Goal: Task Accomplishment & Management: Use online tool/utility

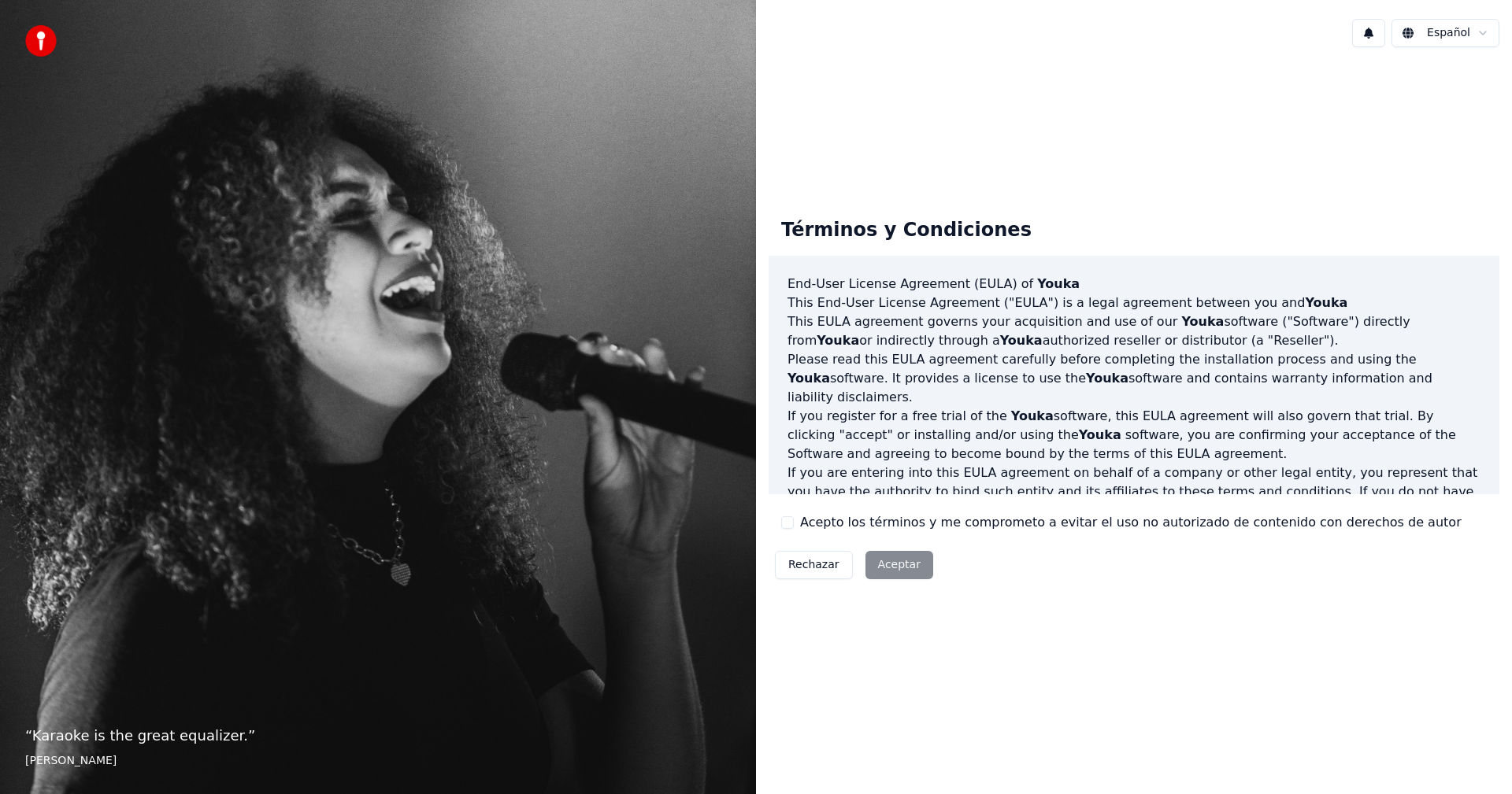
click at [794, 520] on div "Acepto los términos y me comprometo a evitar el uso no autorizado de contenido …" at bounding box center [1122, 522] width 681 height 19
click at [789, 523] on button "Acepto los términos y me comprometo a evitar el uso no autorizado de contenido …" at bounding box center [787, 522] width 13 height 13
drag, startPoint x: 862, startPoint y: 554, endPoint x: 874, endPoint y: 561, distance: 13.9
click at [866, 557] on button "Aceptar" at bounding box center [899, 565] width 68 height 28
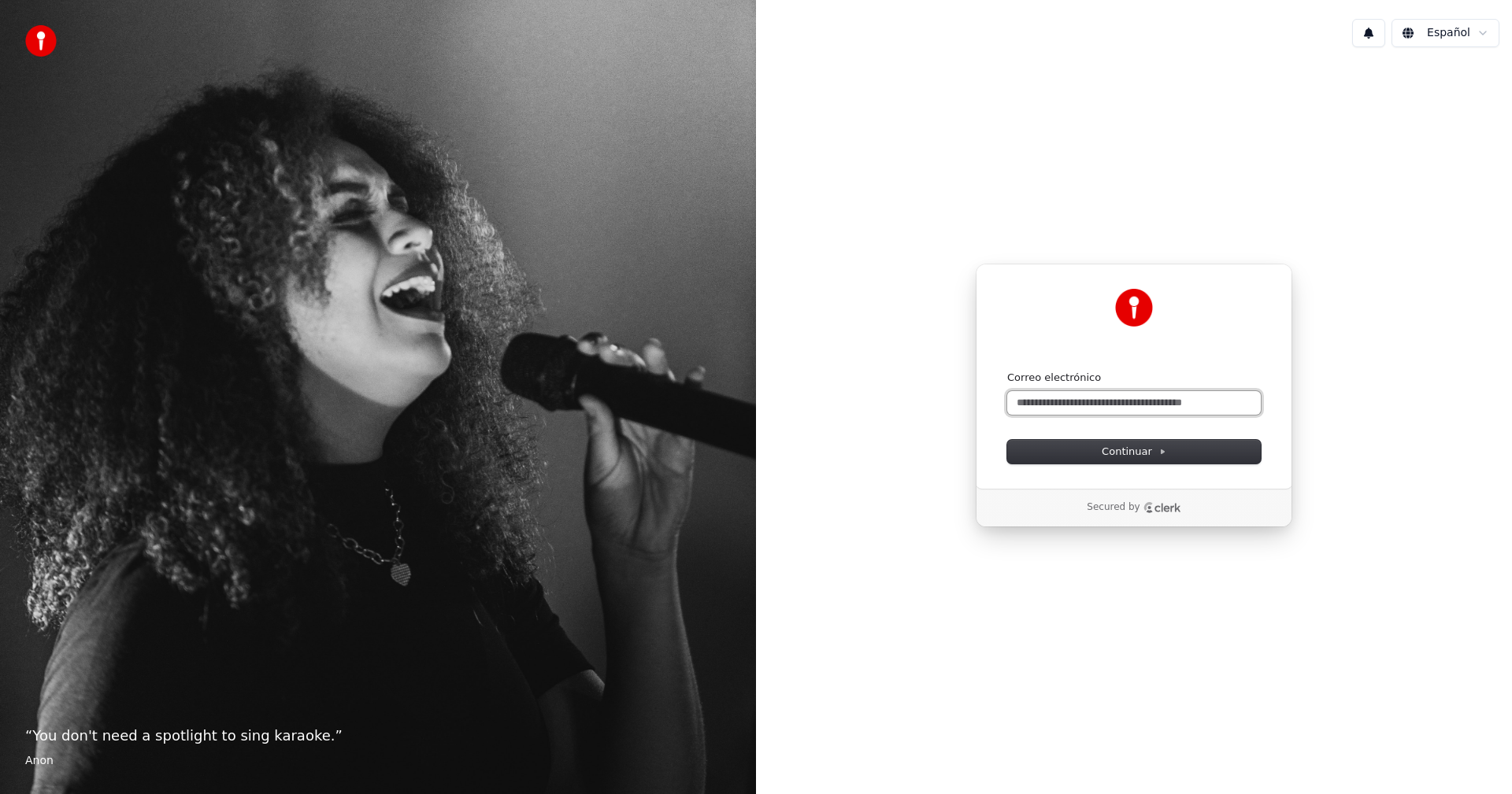
click at [1076, 397] on input "Correo electrónico" at bounding box center [1134, 402] width 254 height 23
click at [1161, 452] on icon at bounding box center [1163, 452] width 3 height 4
type input "**********"
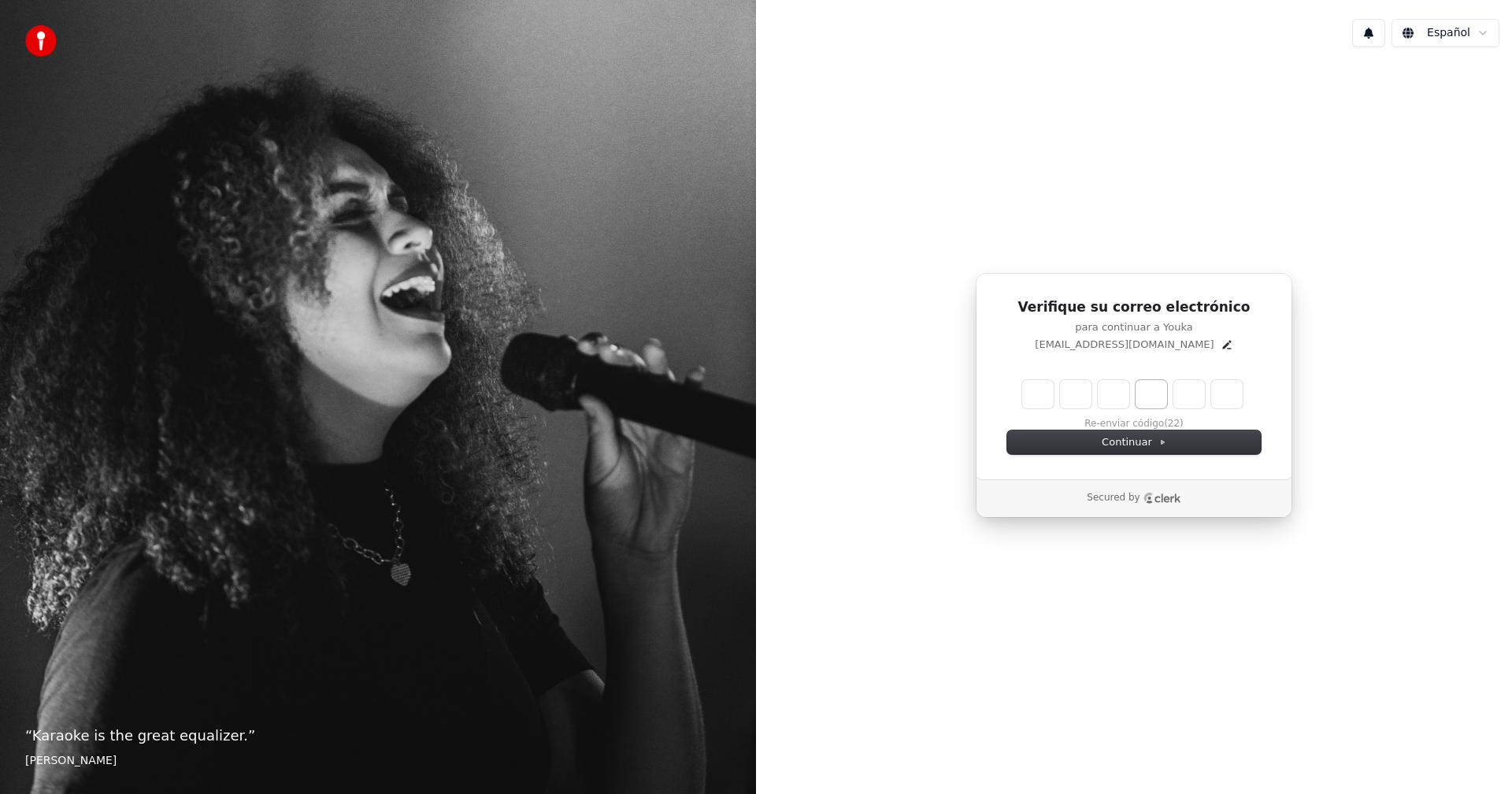
type input "*"
type input "**"
type input "*"
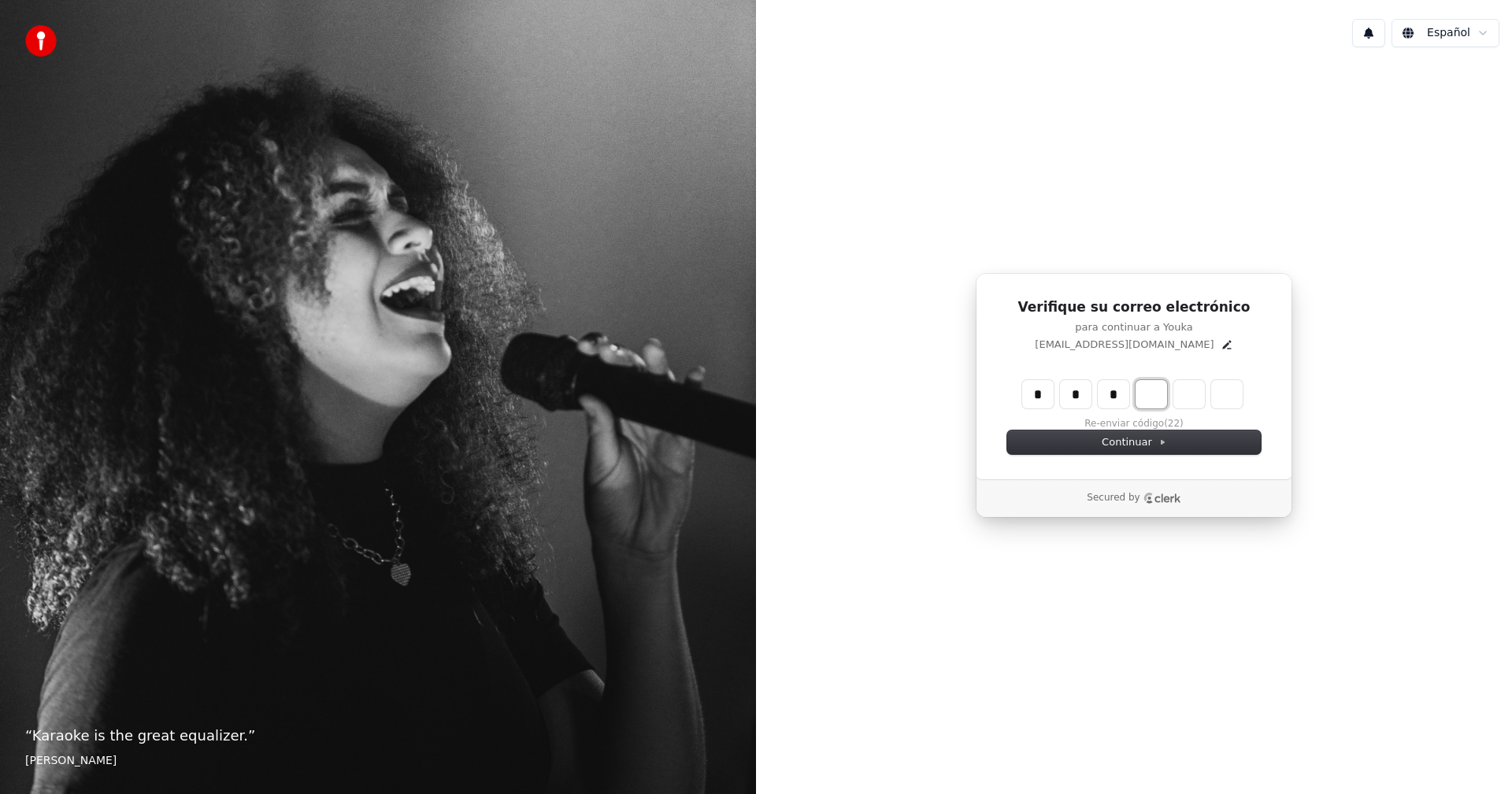
type input "***"
type input "*"
type input "****"
type input "*"
type input "******"
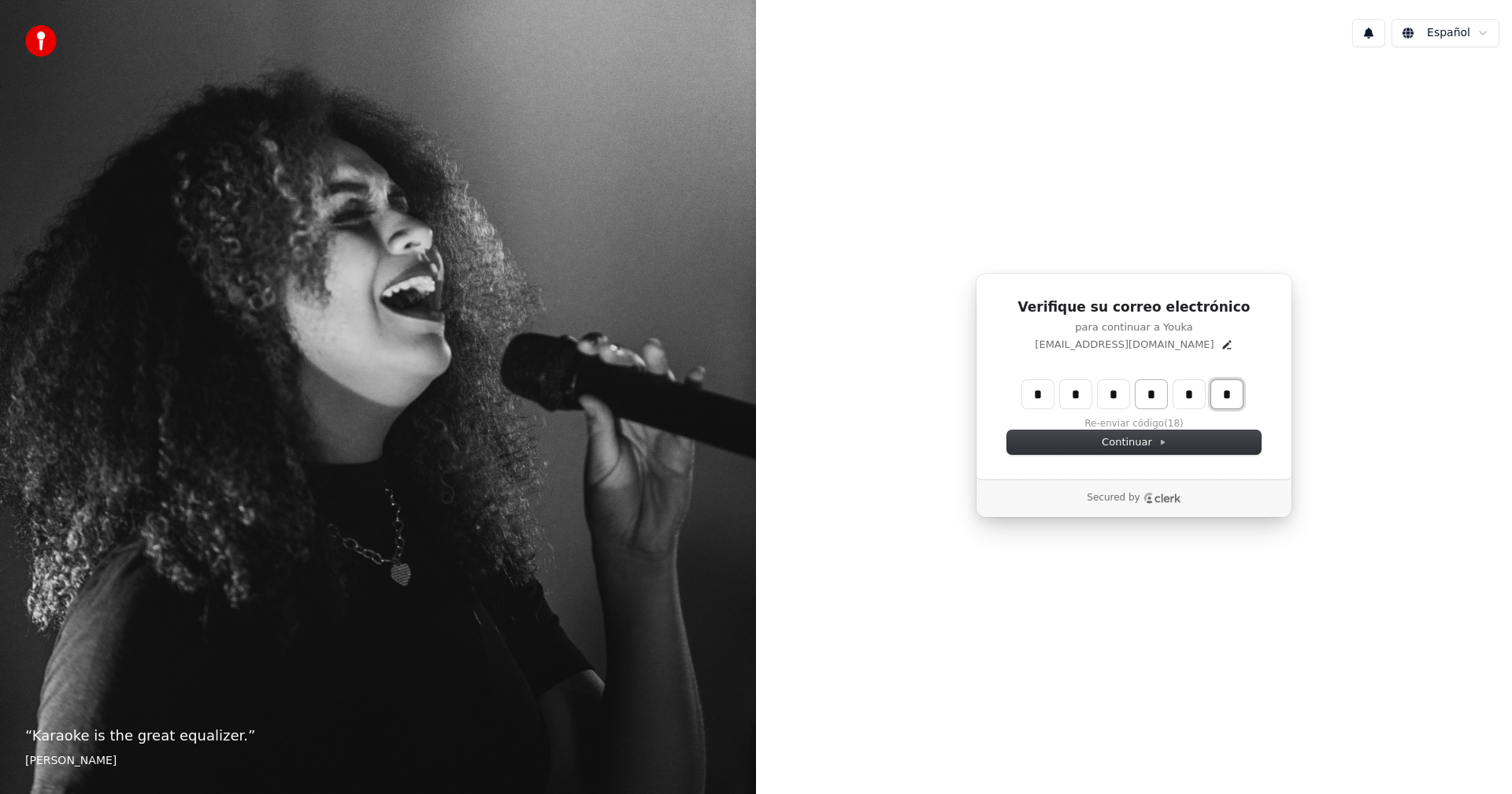
type input "*"
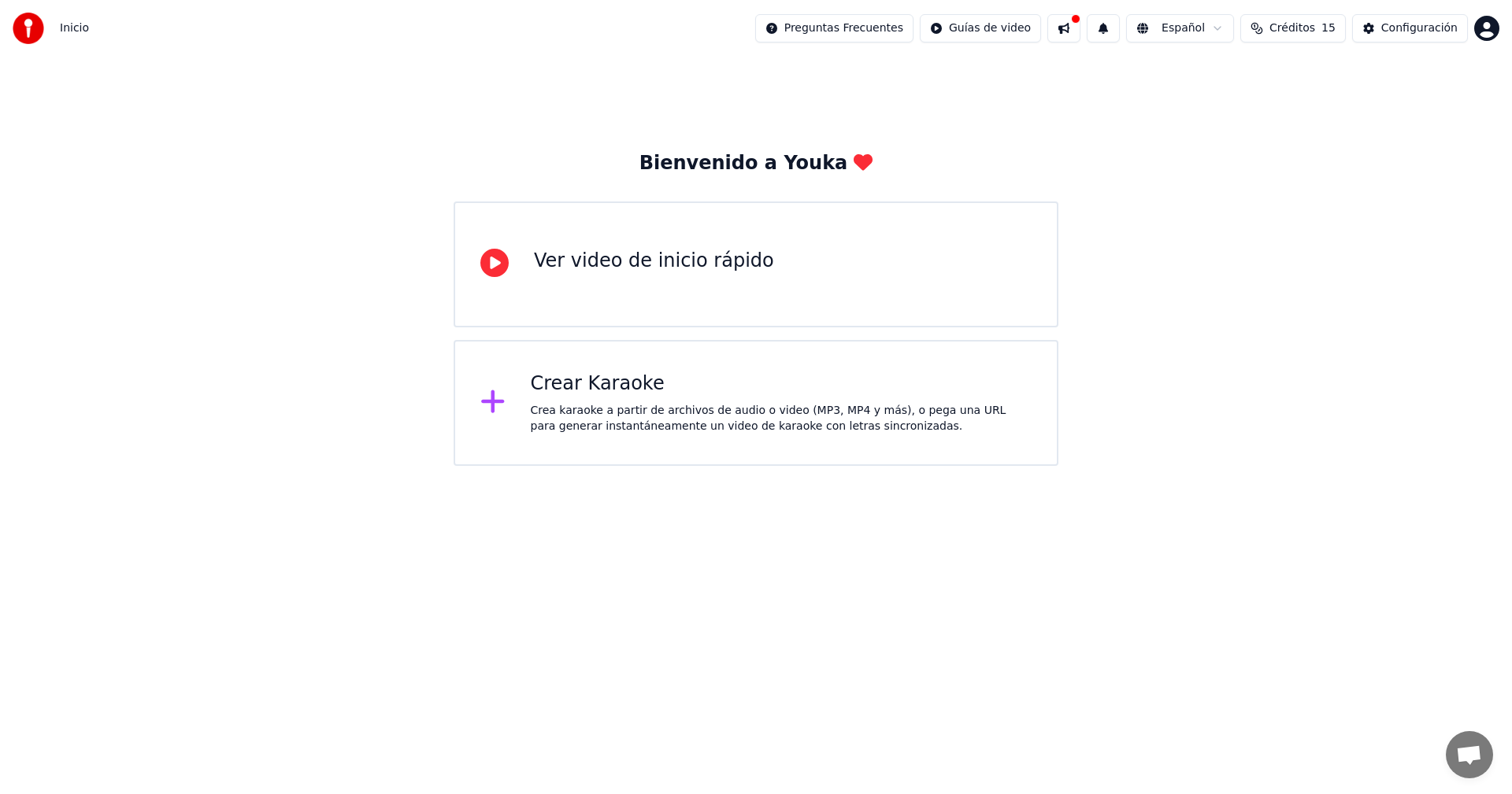
click at [618, 390] on div "Crear Karaoke" at bounding box center [782, 383] width 502 height 25
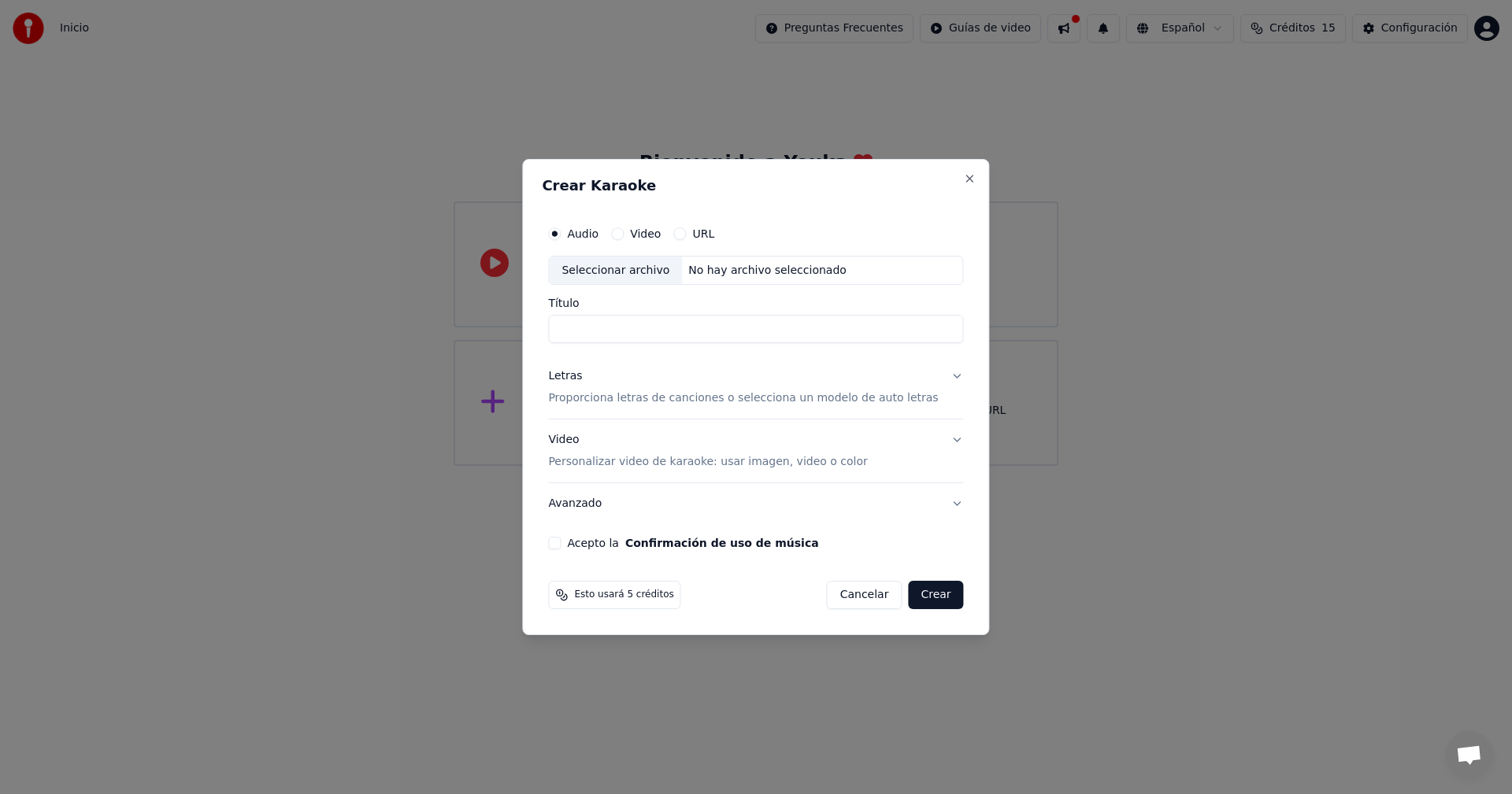
click at [656, 233] on label "Video" at bounding box center [646, 234] width 31 height 11
click at [624, 233] on button "Video" at bounding box center [617, 234] width 13 height 13
click at [661, 274] on div "Seleccionar archivo" at bounding box center [615, 271] width 133 height 28
type input "**********"
click at [750, 405] on p "Proporciona letras de canciones o selecciona un modelo de auto letras" at bounding box center [744, 399] width 390 height 15
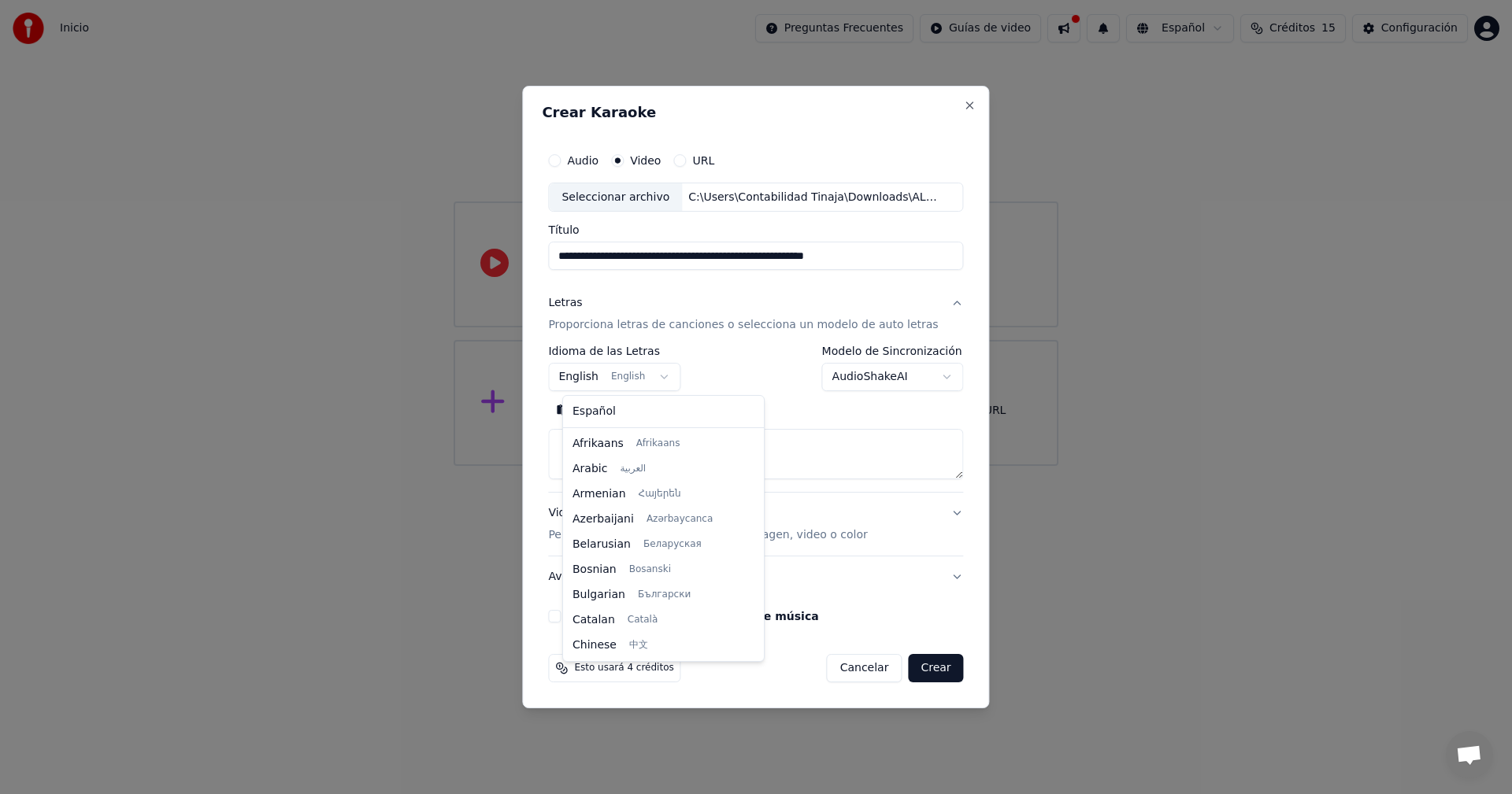
click at [675, 377] on body "**********" at bounding box center [756, 233] width 1512 height 466
select select "**"
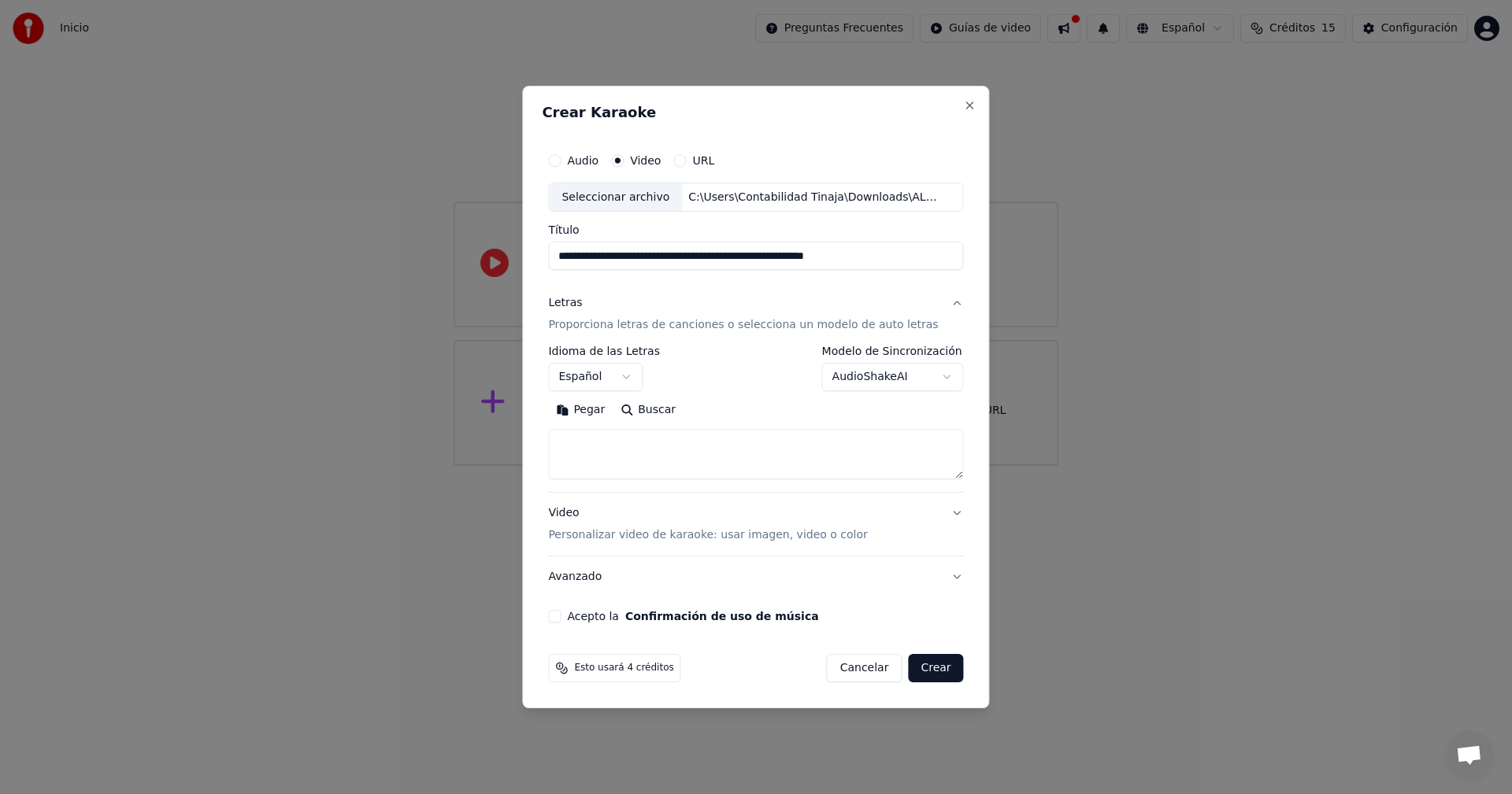
click at [688, 456] on textarea at bounding box center [756, 455] width 415 height 51
click at [593, 409] on button "Pegar" at bounding box center [580, 411] width 64 height 25
click at [560, 618] on button "Acepto la Confirmación de uso de música" at bounding box center [554, 616] width 13 height 13
click at [921, 670] on button "Crear" at bounding box center [935, 668] width 55 height 28
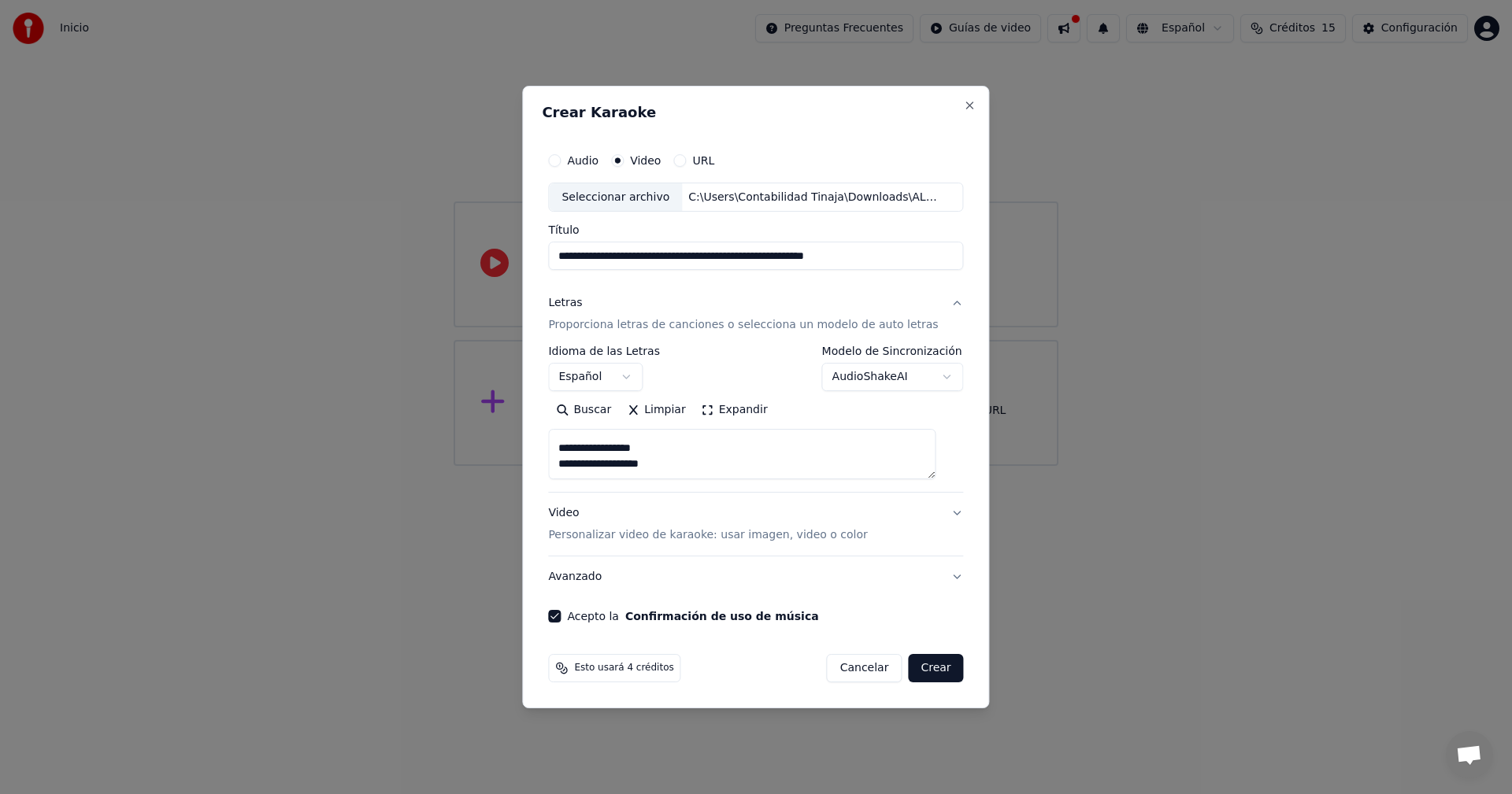
type textarea "**********"
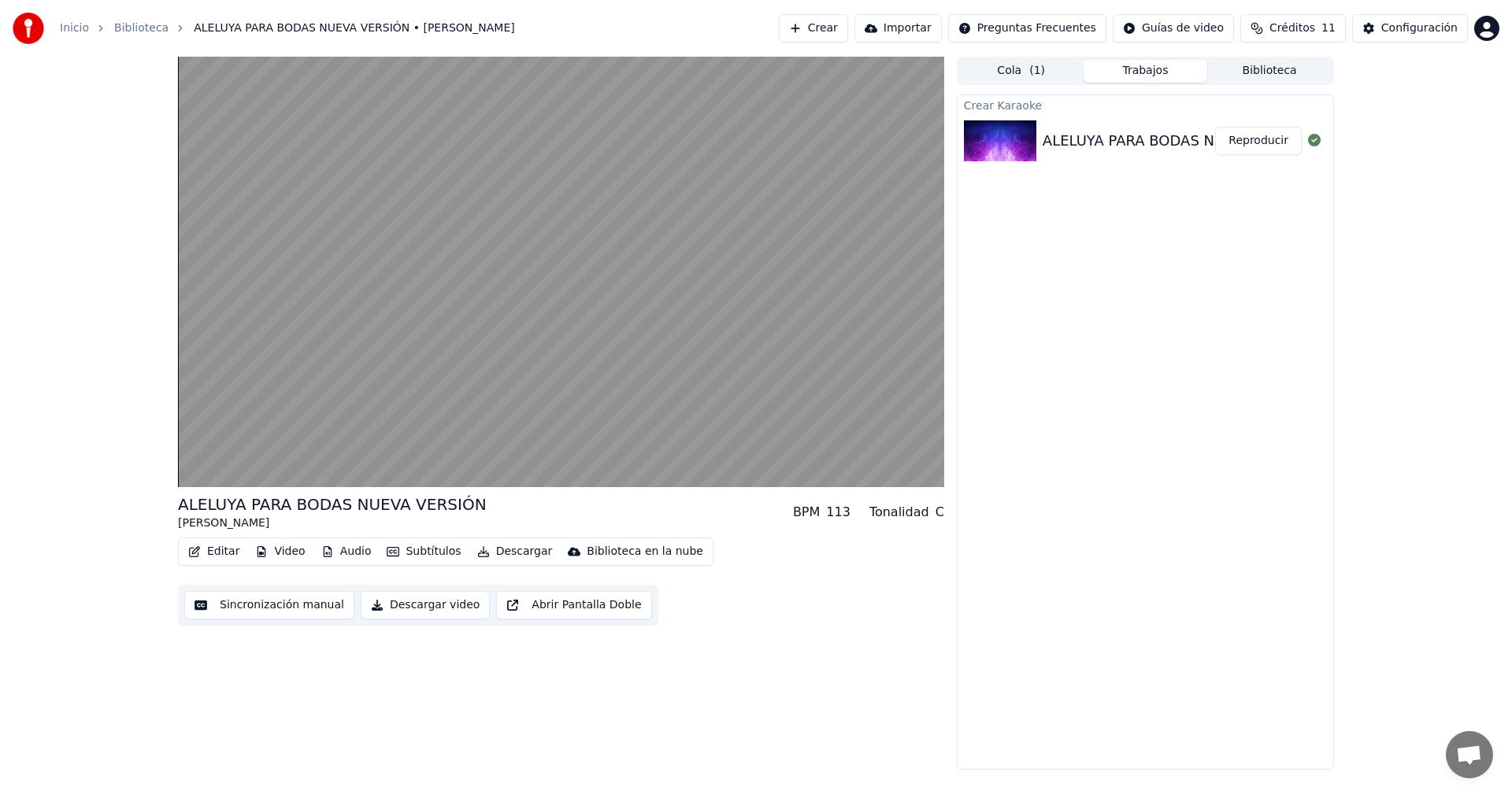
click at [286, 555] on button "Video" at bounding box center [280, 552] width 62 height 22
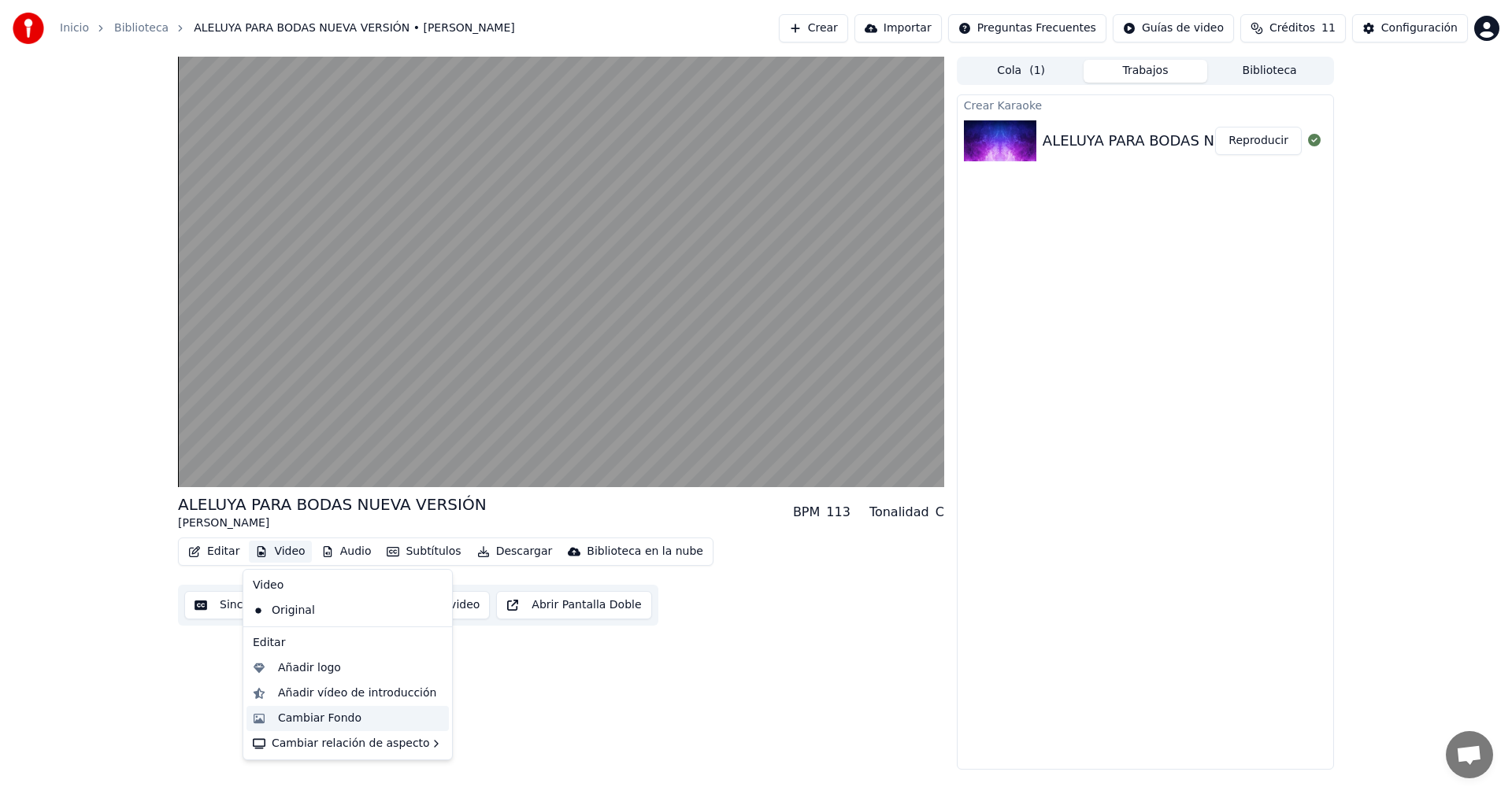
click at [340, 725] on div "Cambiar Fondo" at bounding box center [319, 718] width 83 height 15
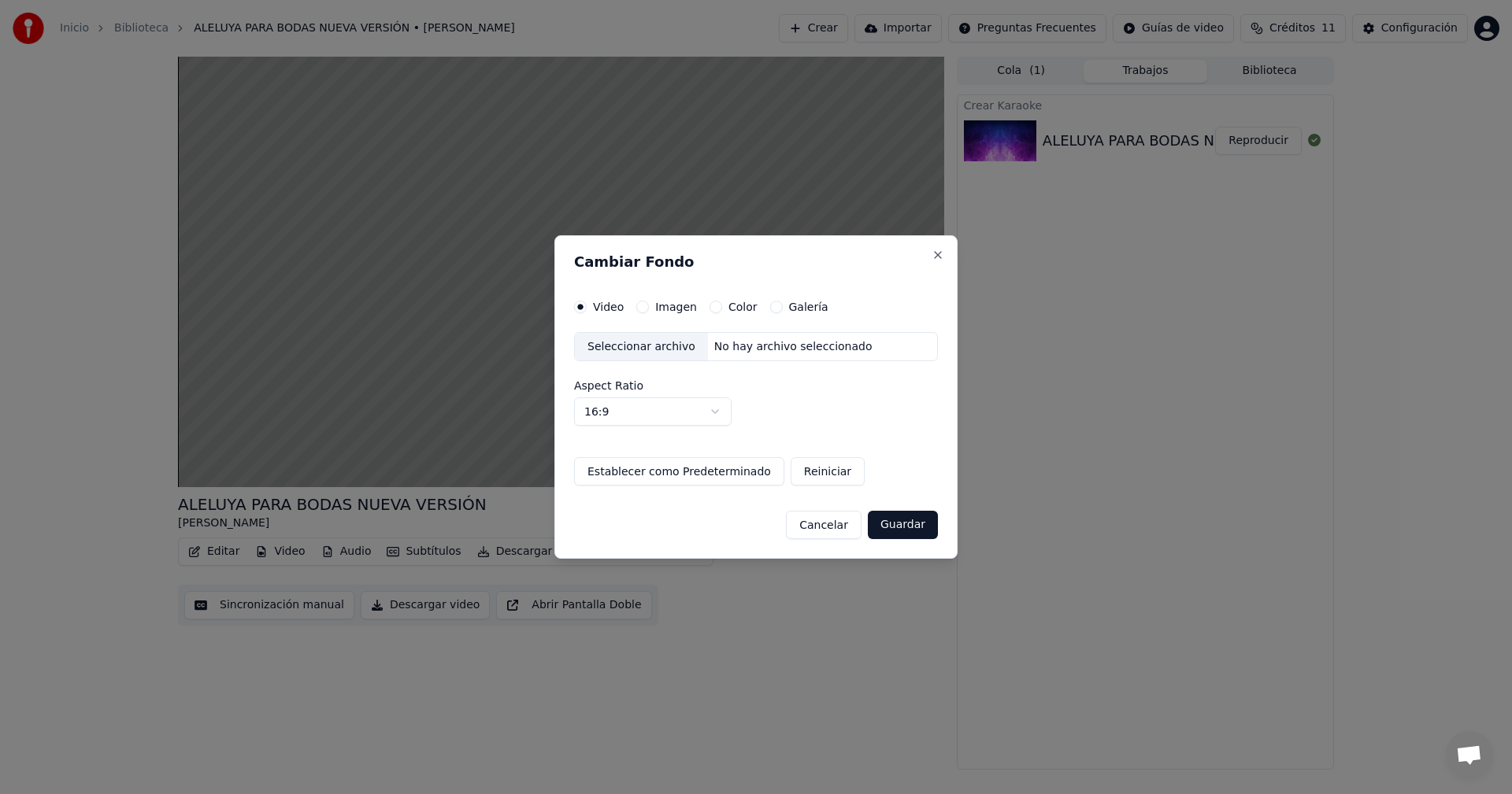
click at [657, 310] on label "Imagen" at bounding box center [676, 307] width 42 height 11
click at [649, 310] on button "Imagen" at bounding box center [642, 307] width 13 height 13
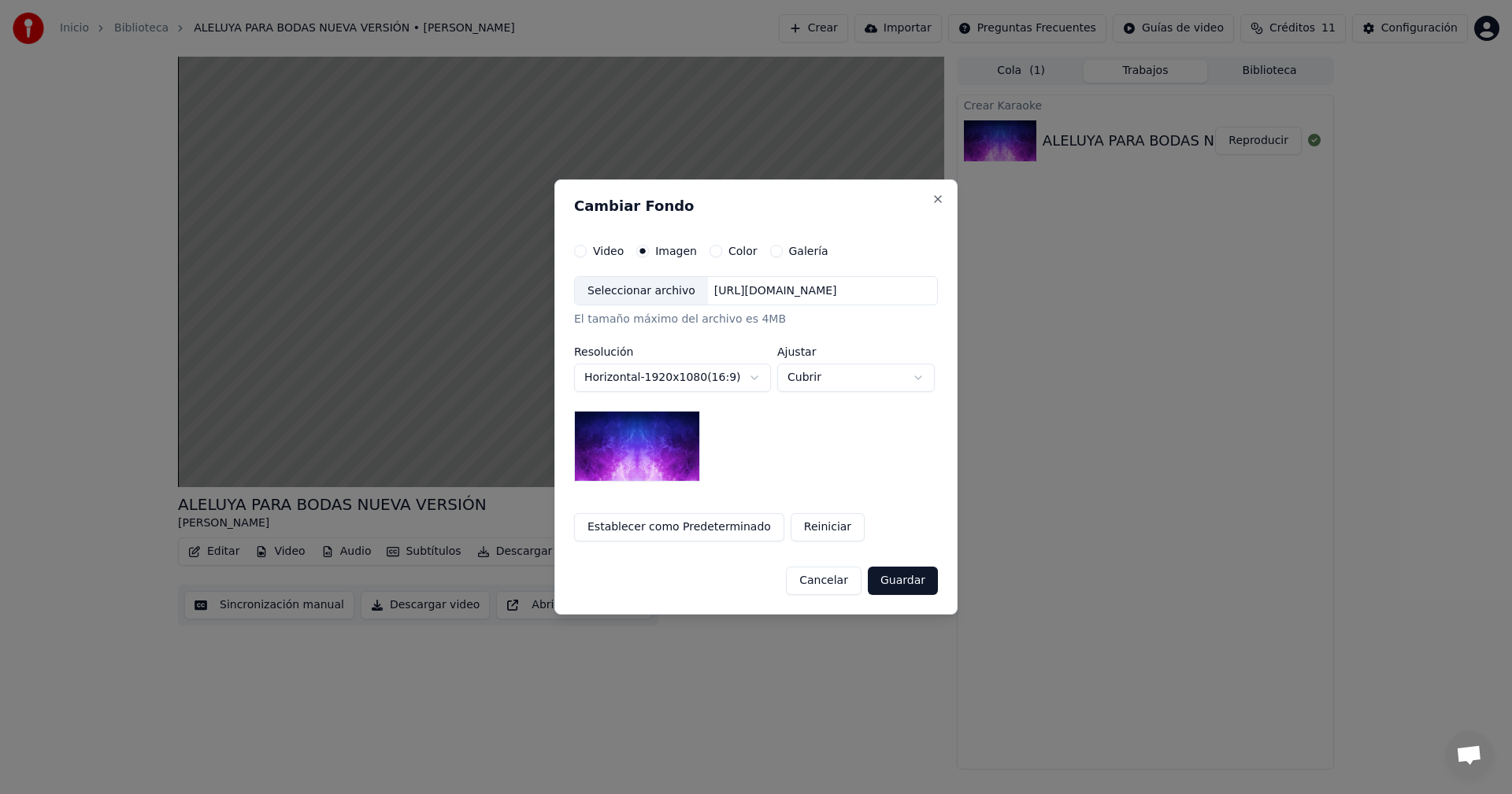
click at [770, 254] on button "Galería" at bounding box center [776, 251] width 13 height 13
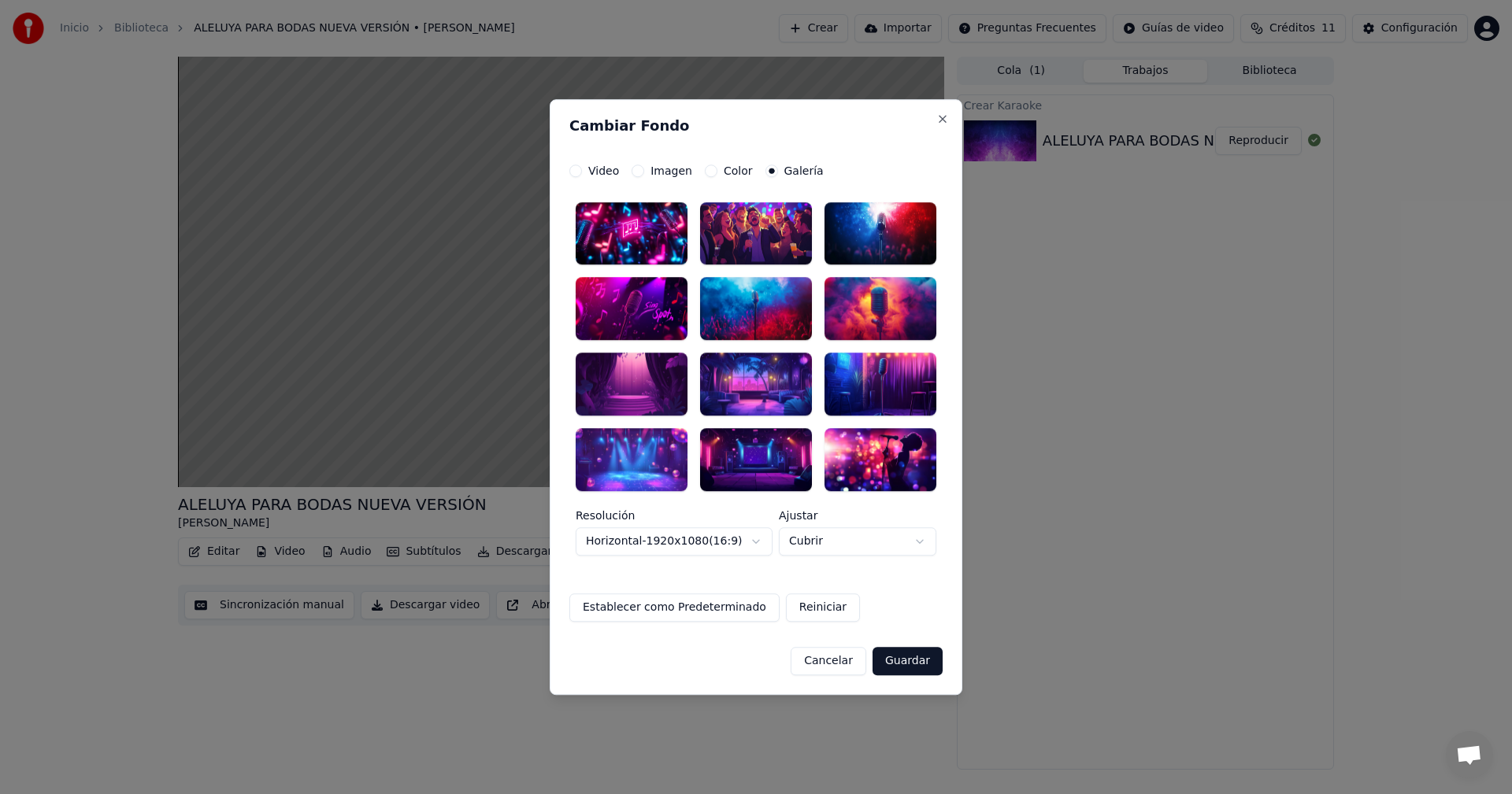
click at [658, 311] on div at bounding box center [632, 308] width 112 height 63
click at [646, 391] on div at bounding box center [632, 384] width 112 height 63
click at [898, 662] on button "Guardar" at bounding box center [908, 661] width 70 height 28
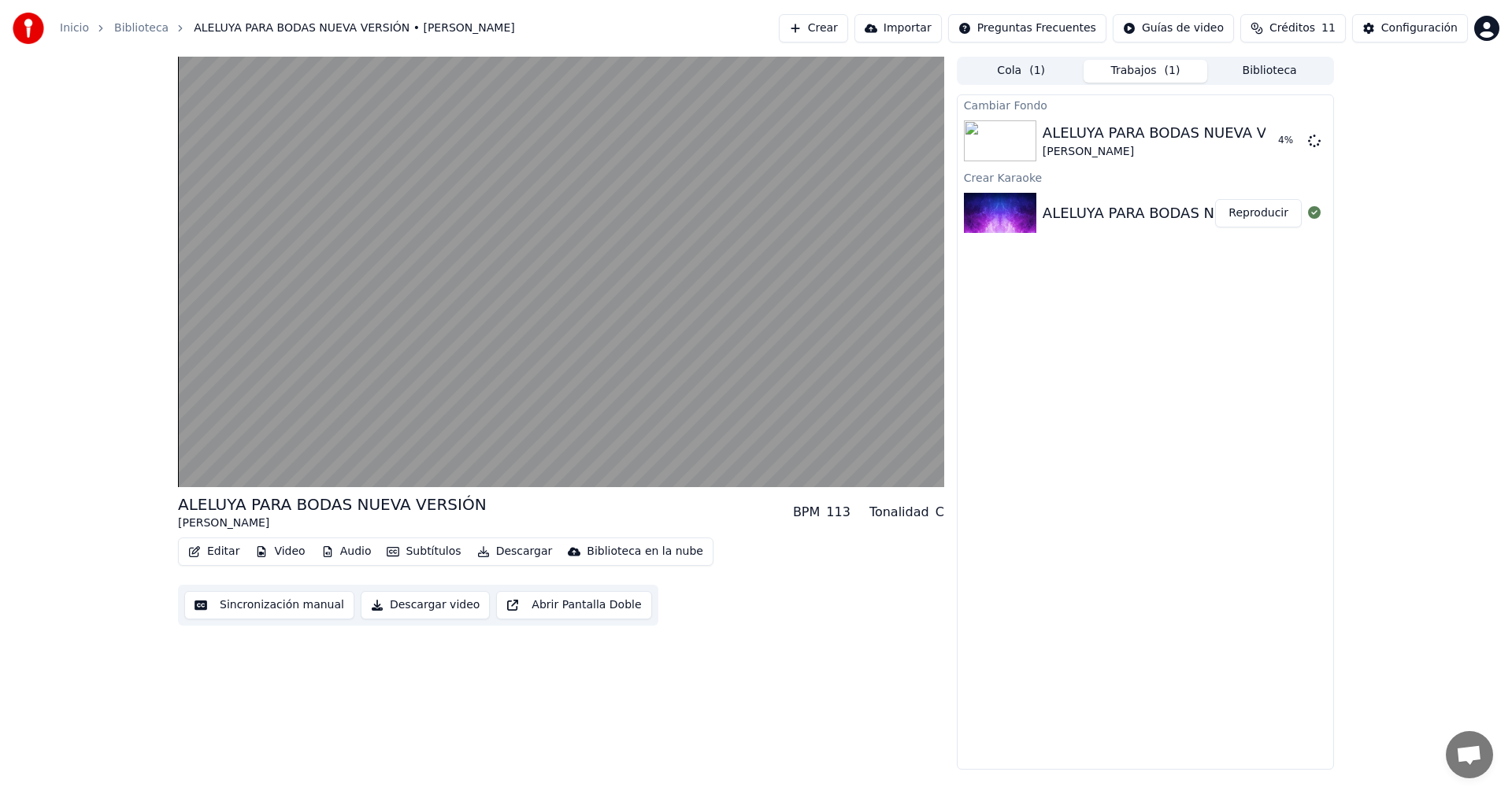
click at [507, 606] on button "Abrir Pantalla Doble" at bounding box center [573, 605] width 155 height 28
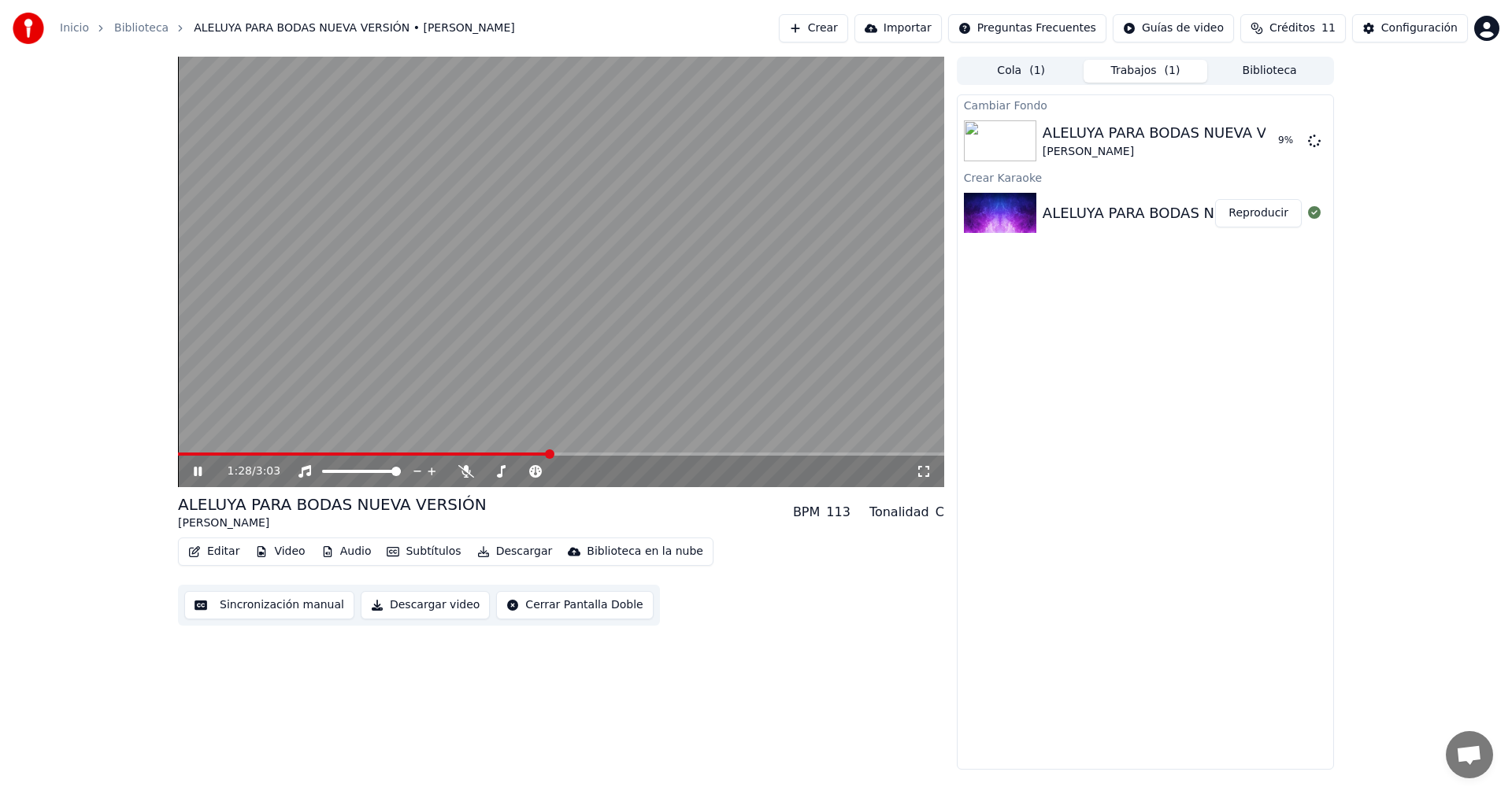
click at [287, 550] on button "Video" at bounding box center [280, 552] width 62 height 22
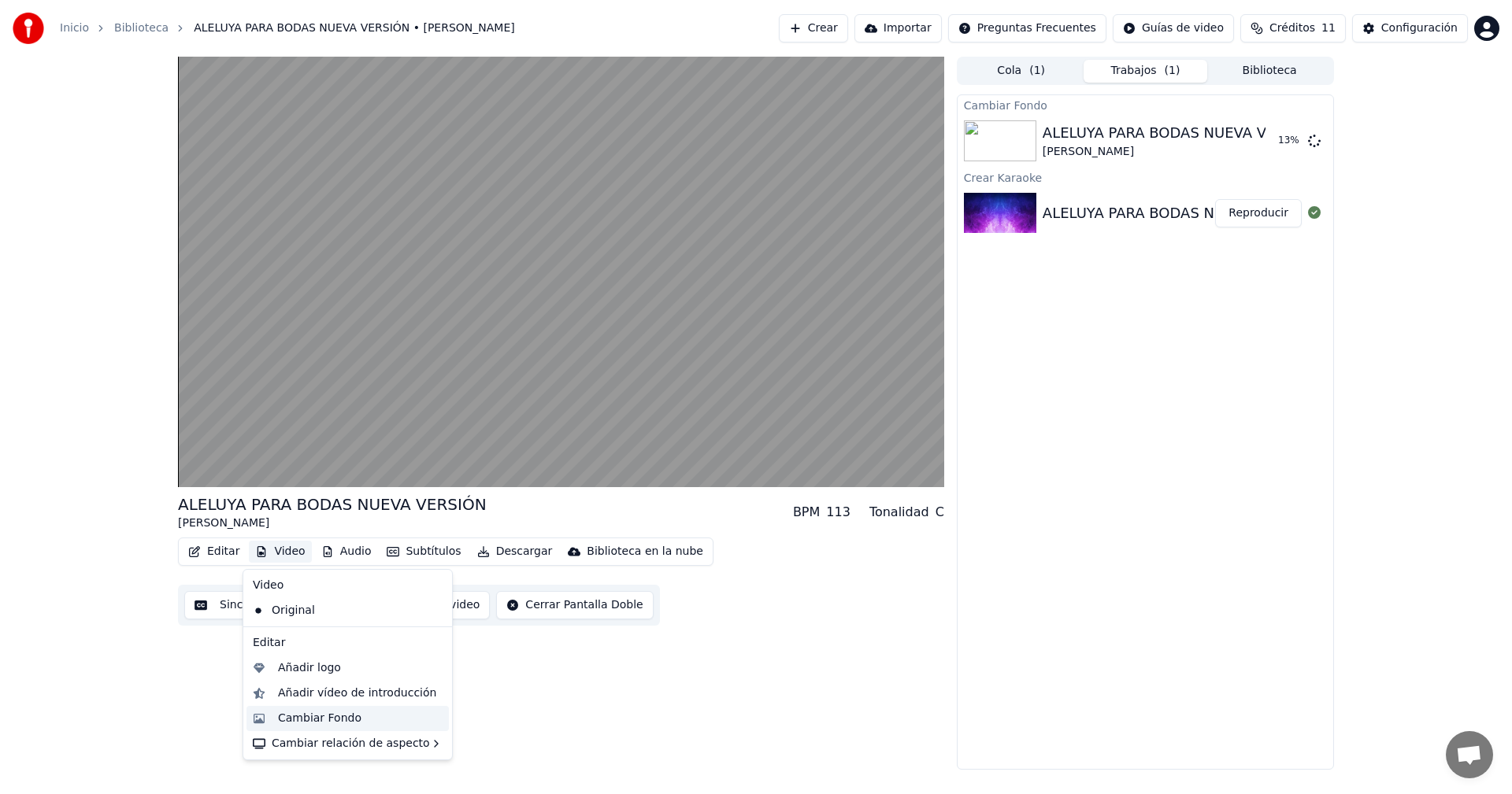
click at [339, 720] on div "Cambiar Fondo" at bounding box center [319, 718] width 83 height 15
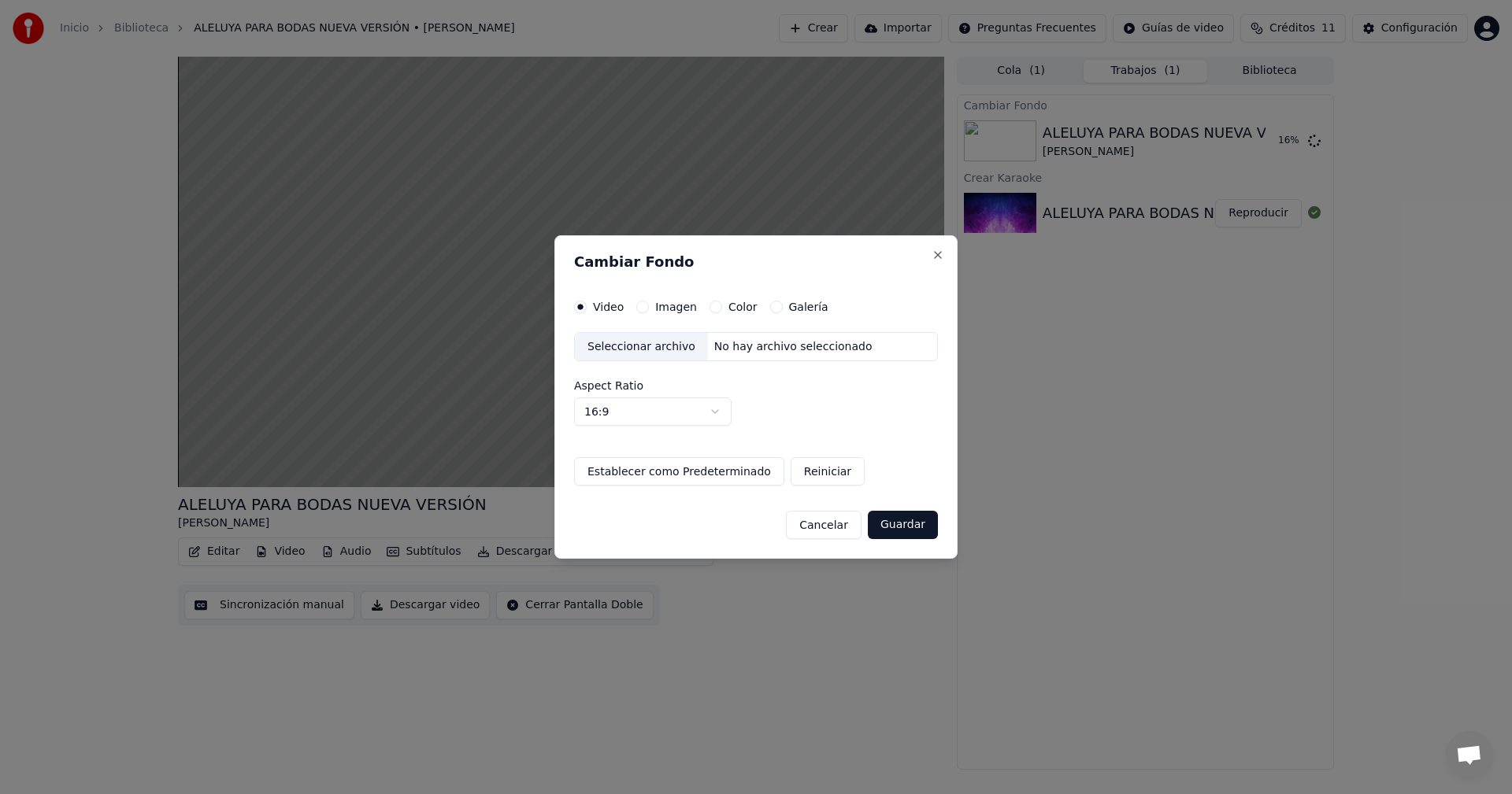
click at [745, 305] on label "Color" at bounding box center [744, 307] width 29 height 11
click at [722, 305] on button "Color" at bounding box center [716, 307] width 13 height 13
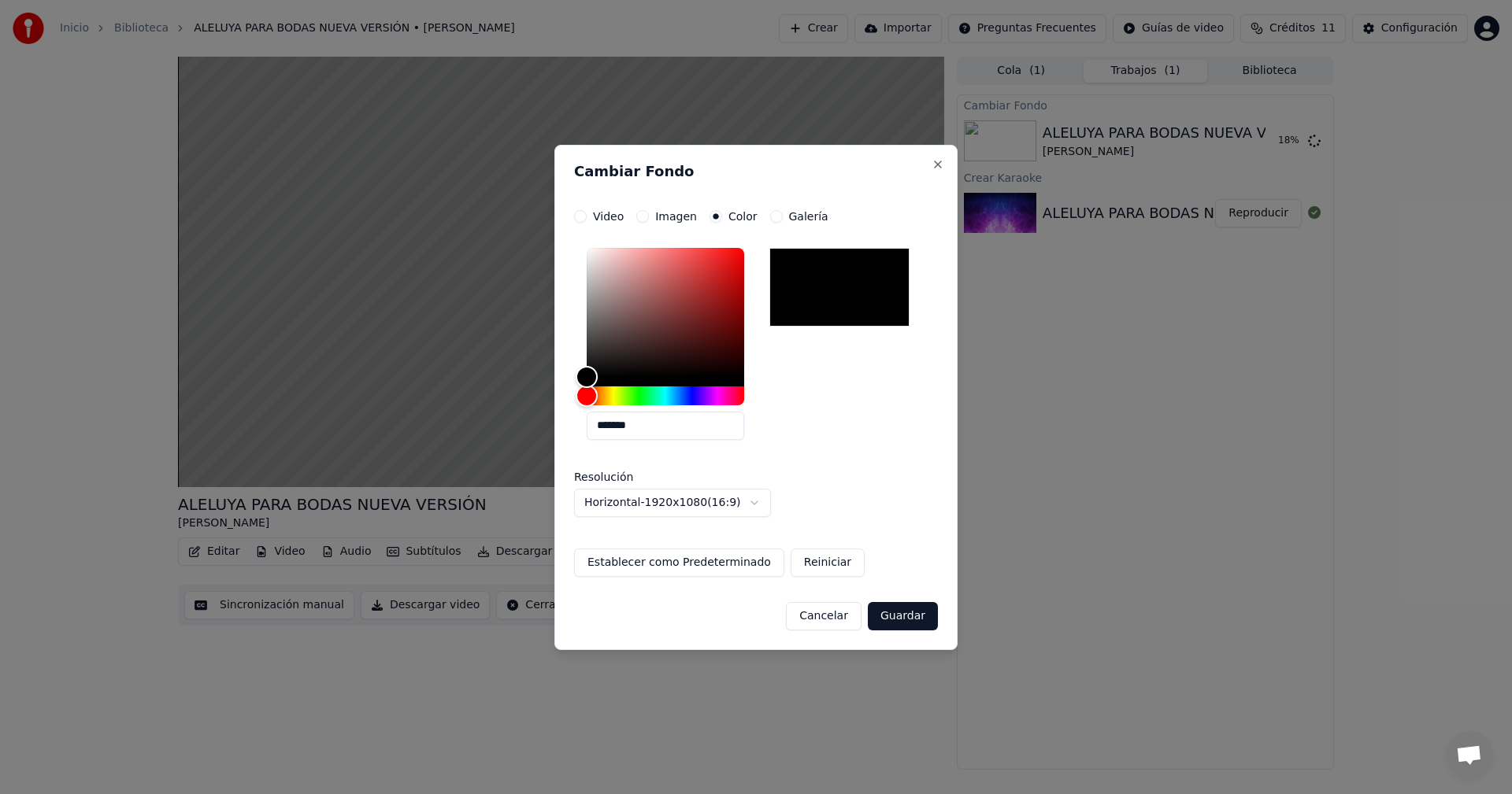
click at [773, 220] on button "Galería" at bounding box center [776, 217] width 13 height 13
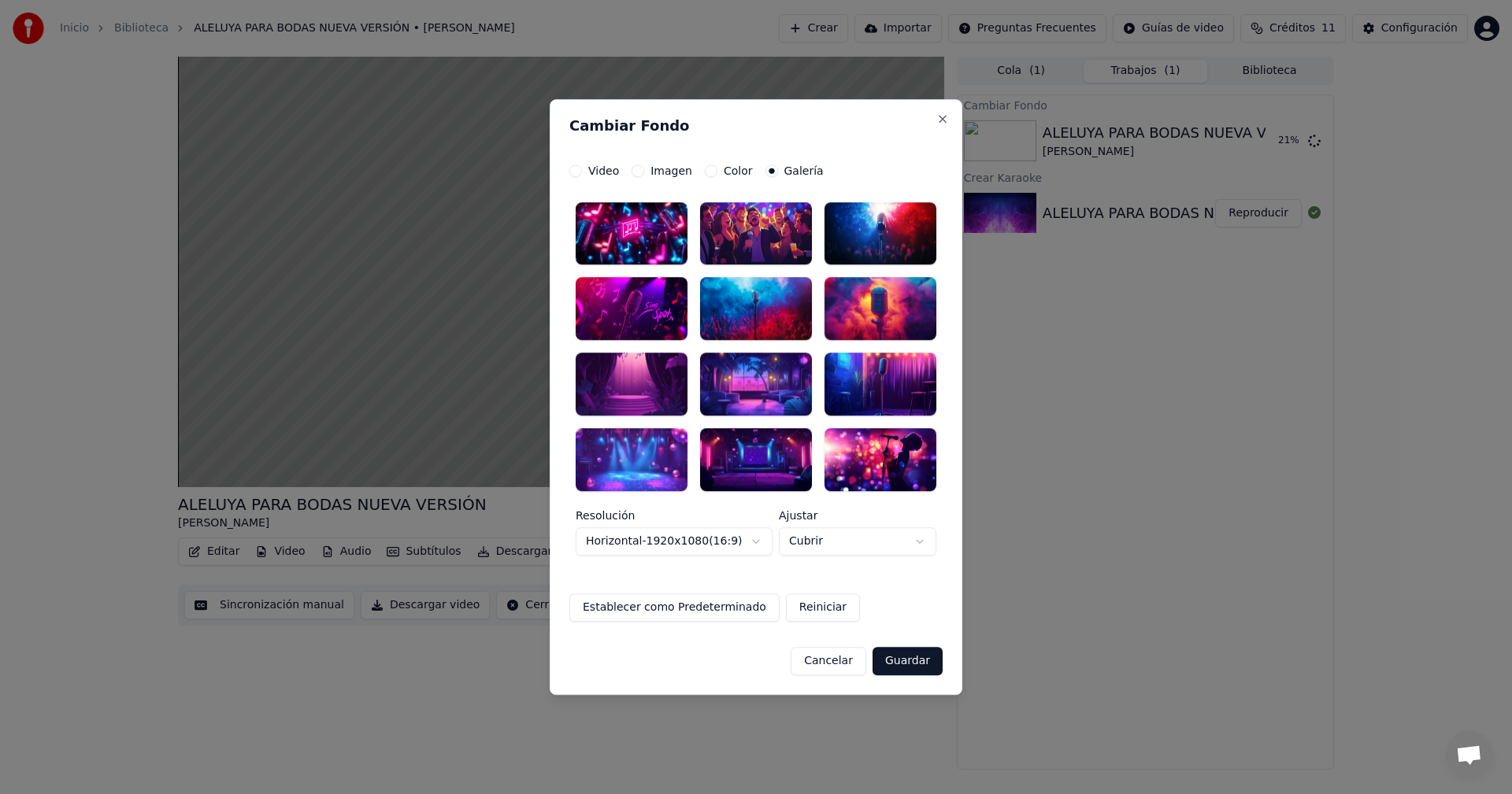
click at [644, 387] on div at bounding box center [632, 384] width 112 height 63
click at [729, 608] on button "Establecer como Predeterminado" at bounding box center [674, 608] width 211 height 28
click at [789, 606] on button "Reiniciar" at bounding box center [823, 608] width 74 height 28
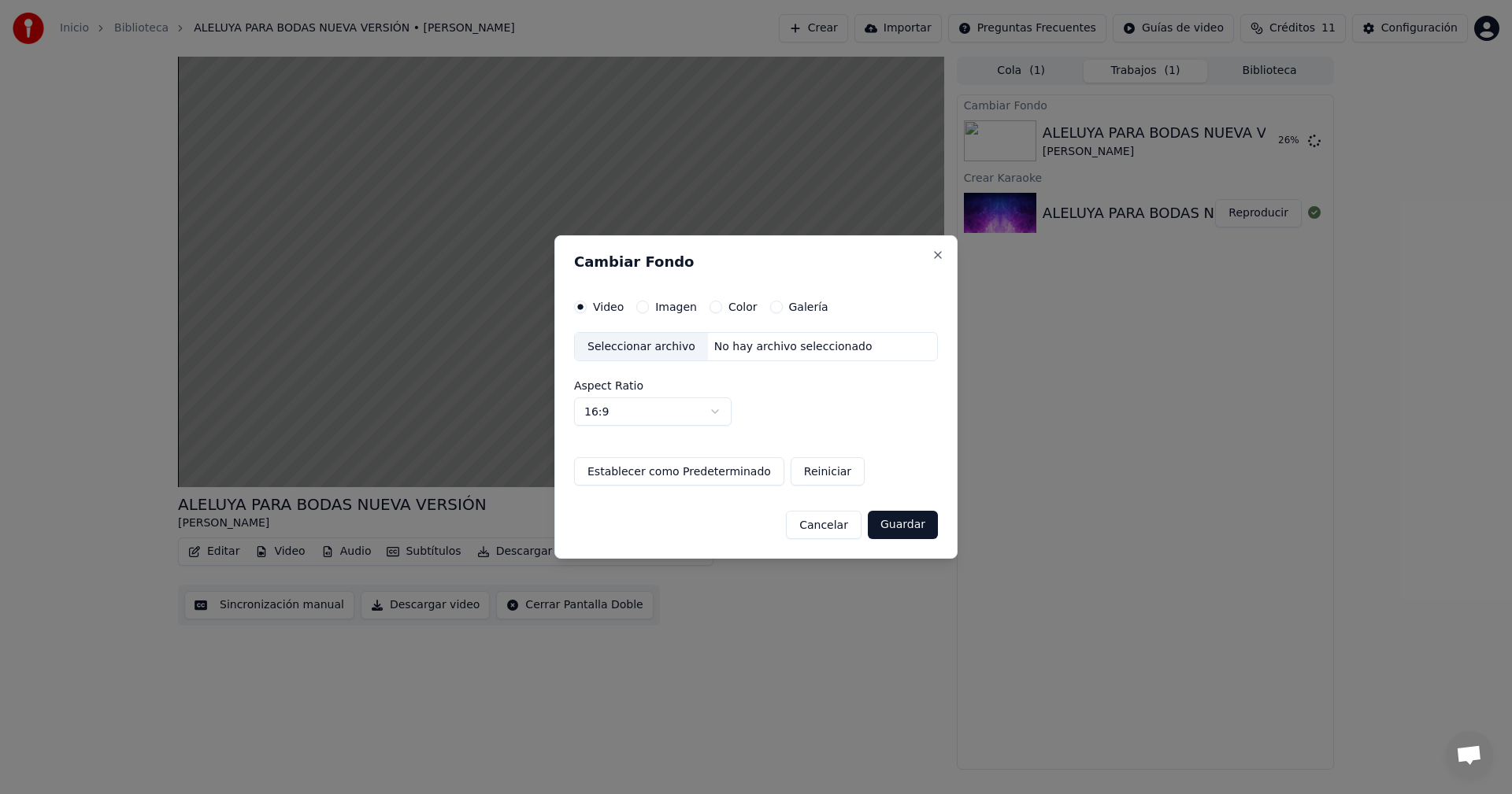
click at [791, 471] on button "Reiniciar" at bounding box center [828, 471] width 74 height 28
click at [770, 305] on button "Galería" at bounding box center [776, 307] width 13 height 13
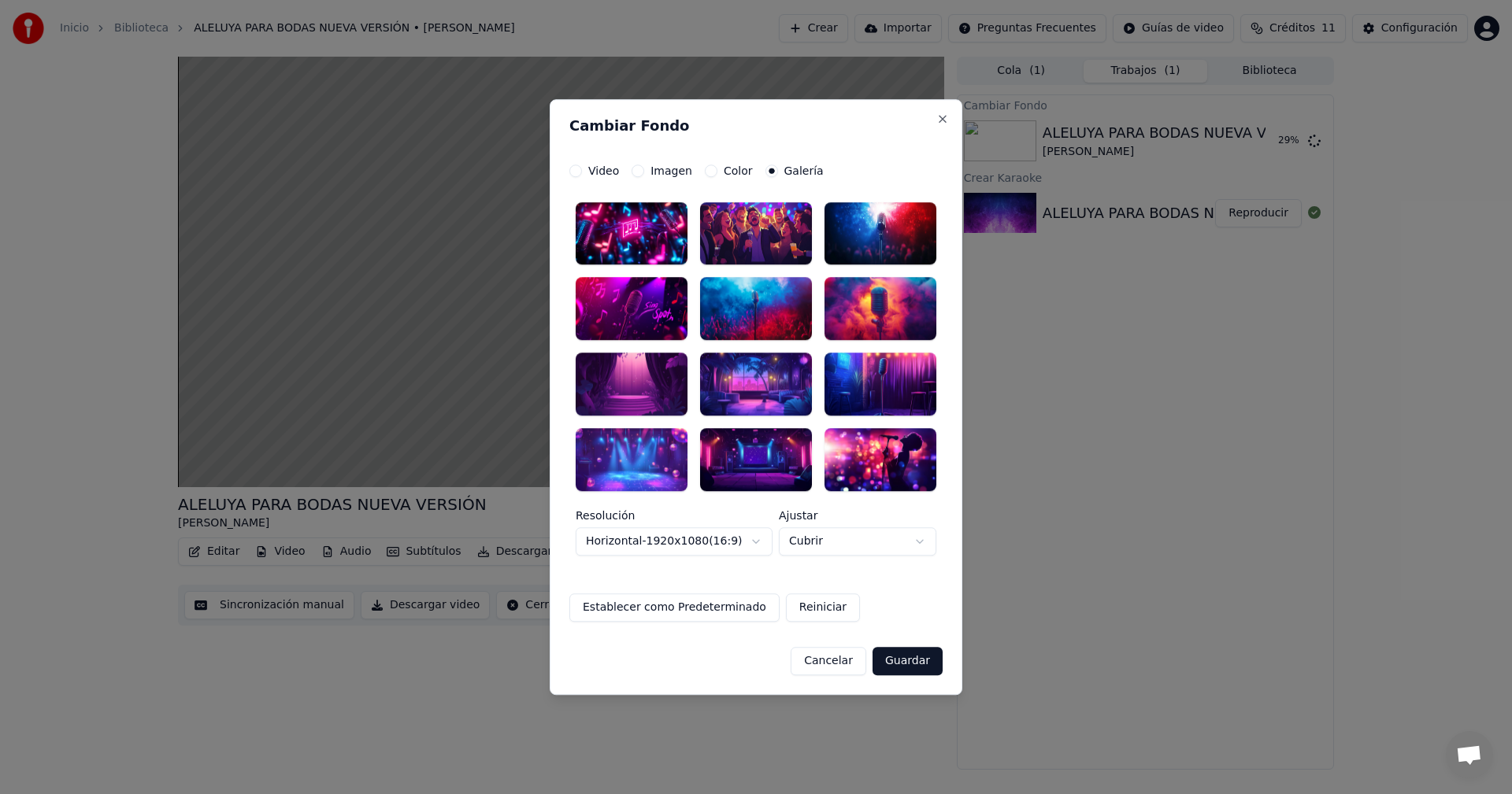
click at [643, 382] on div at bounding box center [632, 384] width 112 height 63
click at [807, 609] on button "Reiniciar" at bounding box center [823, 608] width 74 height 28
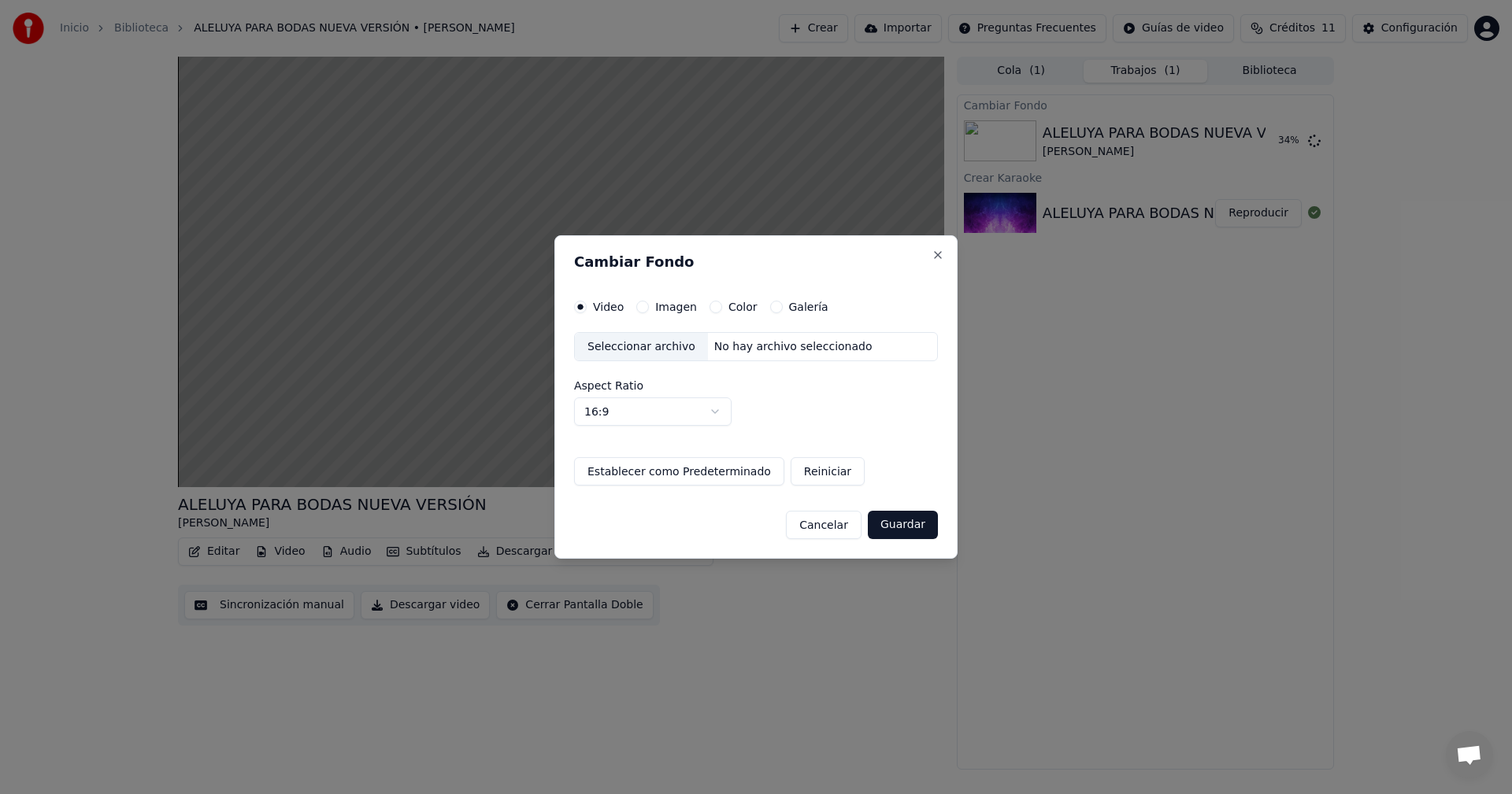
click at [891, 522] on button "Guardar" at bounding box center [903, 525] width 70 height 28
click at [900, 528] on button "Guardar" at bounding box center [903, 525] width 70 height 28
click at [743, 473] on button "Establecer como Predeterminado" at bounding box center [679, 471] width 211 height 28
click at [717, 456] on div "Video Imagen Color Galería Seleccionar archivo No hay archivo seleccionado Aspe…" at bounding box center [756, 394] width 364 height 186
click at [908, 526] on button "Guardar" at bounding box center [903, 525] width 70 height 28
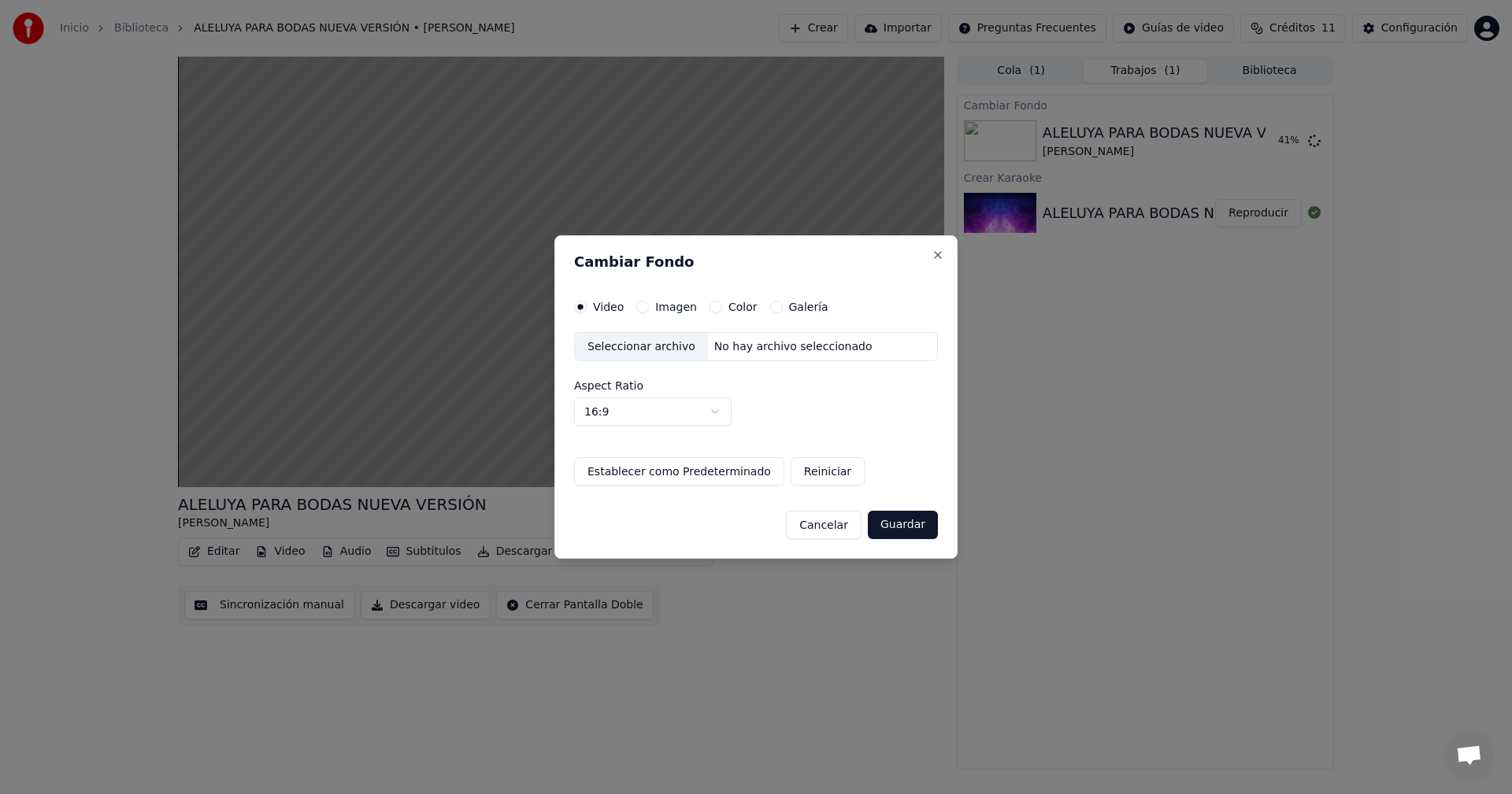
click at [794, 310] on label "Galería" at bounding box center [809, 307] width 40 height 11
click at [783, 310] on button "Galería" at bounding box center [776, 307] width 13 height 13
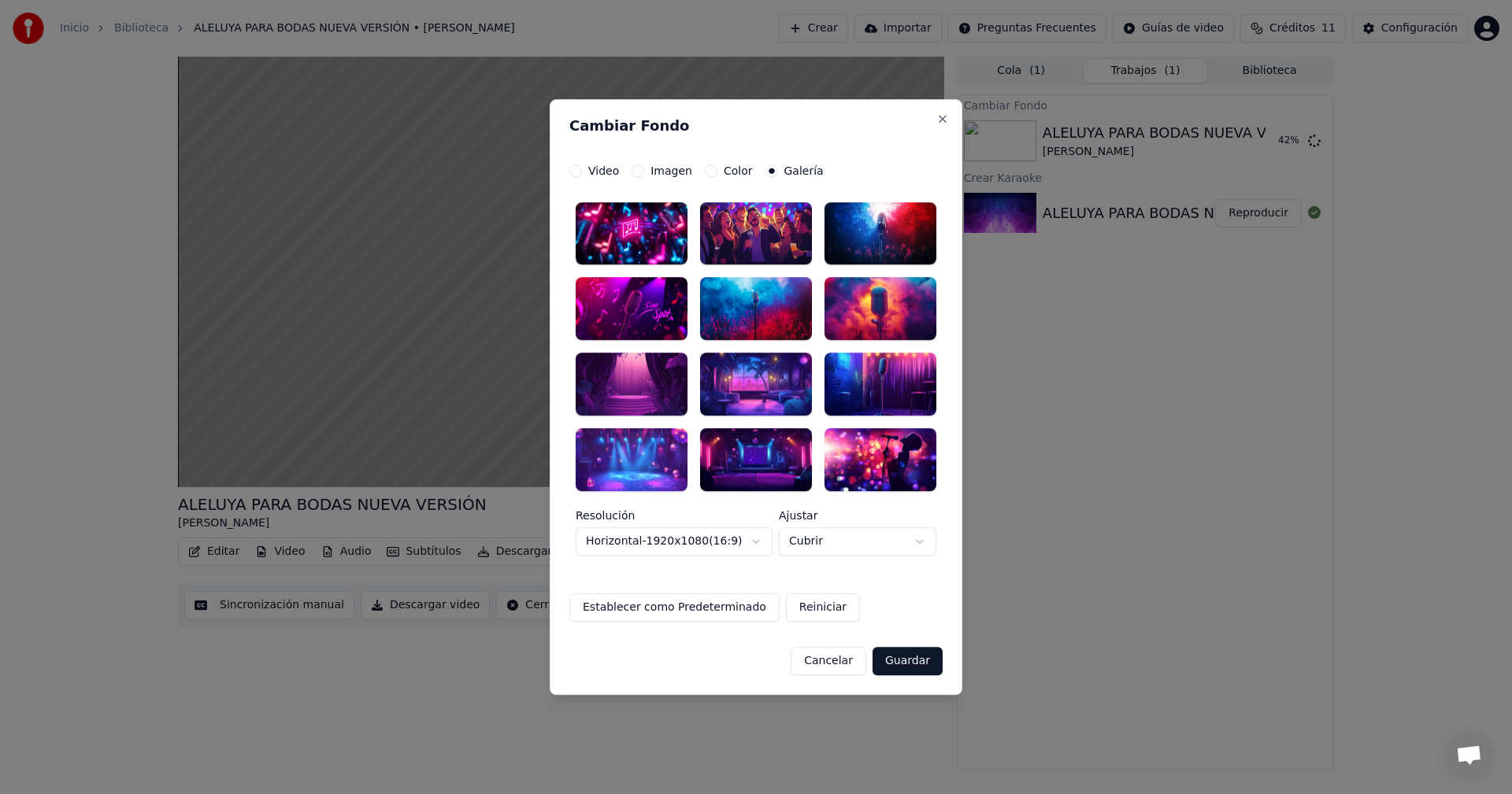
click at [642, 385] on div at bounding box center [632, 384] width 112 height 63
click at [701, 613] on button "Establecer como Predeterminado" at bounding box center [674, 608] width 211 height 28
click at [909, 663] on button "Guardar" at bounding box center [908, 661] width 70 height 28
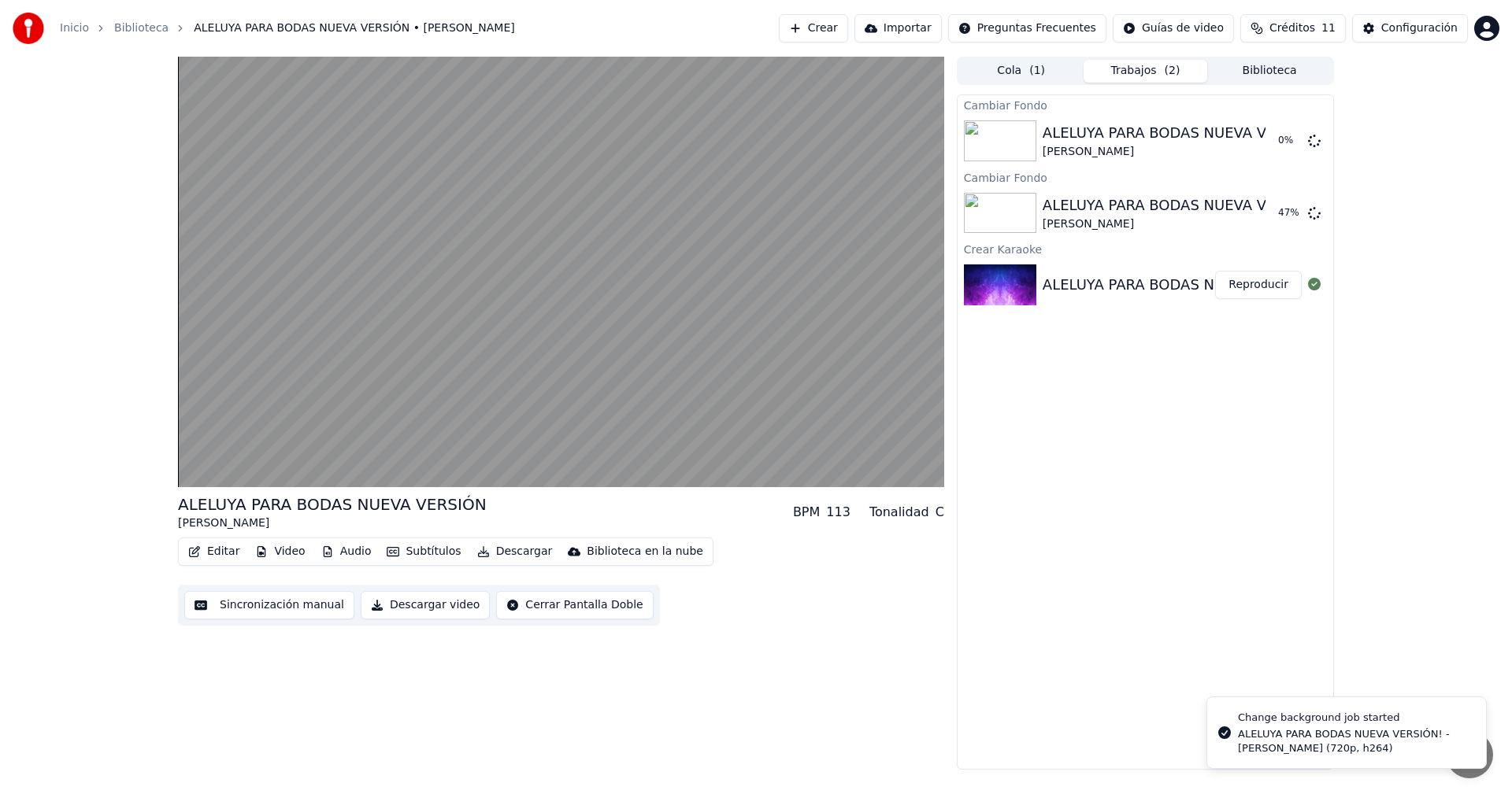
click at [1301, 735] on div "ALELUYA PARA BODAS NUEVA VERSIÓN! - [PERSON_NAME] (720p, h264)" at bounding box center [1356, 742] width 236 height 28
click at [1361, 733] on div "ALELUYA PARA BODAS NUEVA VERSIÓN! - [PERSON_NAME] (720p, h264)" at bounding box center [1356, 742] width 236 height 28
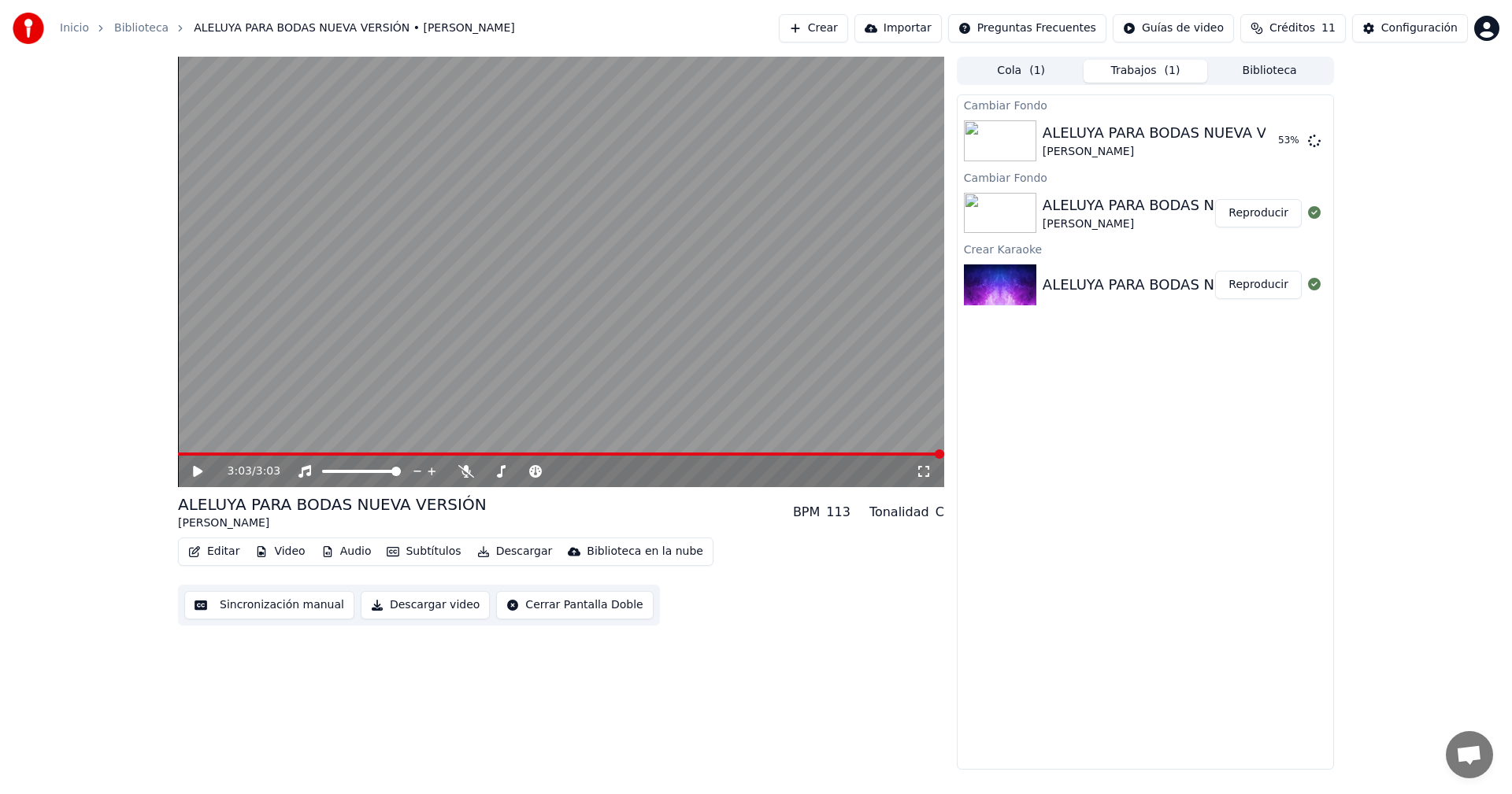
click at [1260, 211] on button "Reproducir" at bounding box center [1258, 213] width 87 height 28
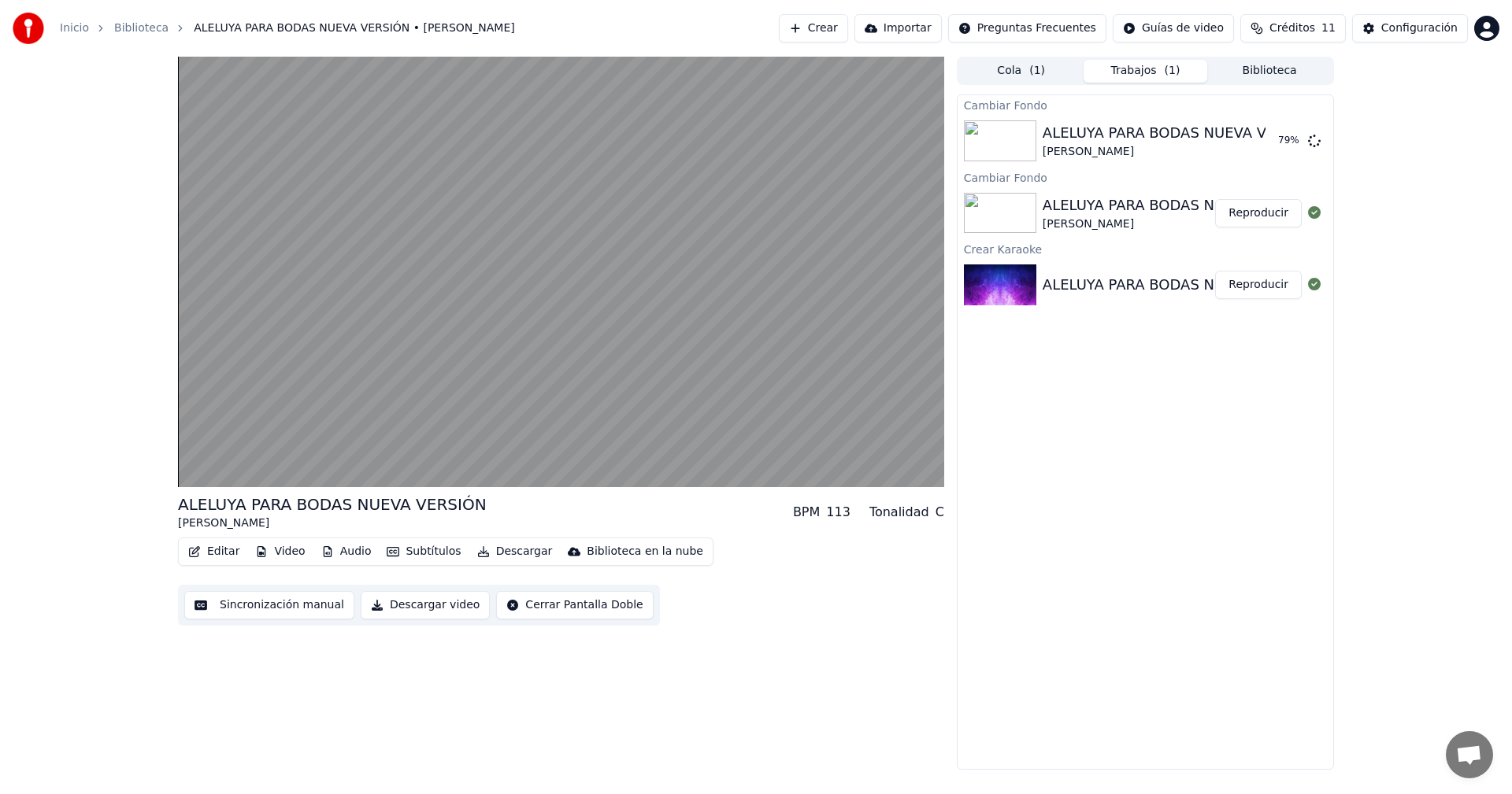
click at [385, 606] on button "Descargar video" at bounding box center [425, 605] width 129 height 28
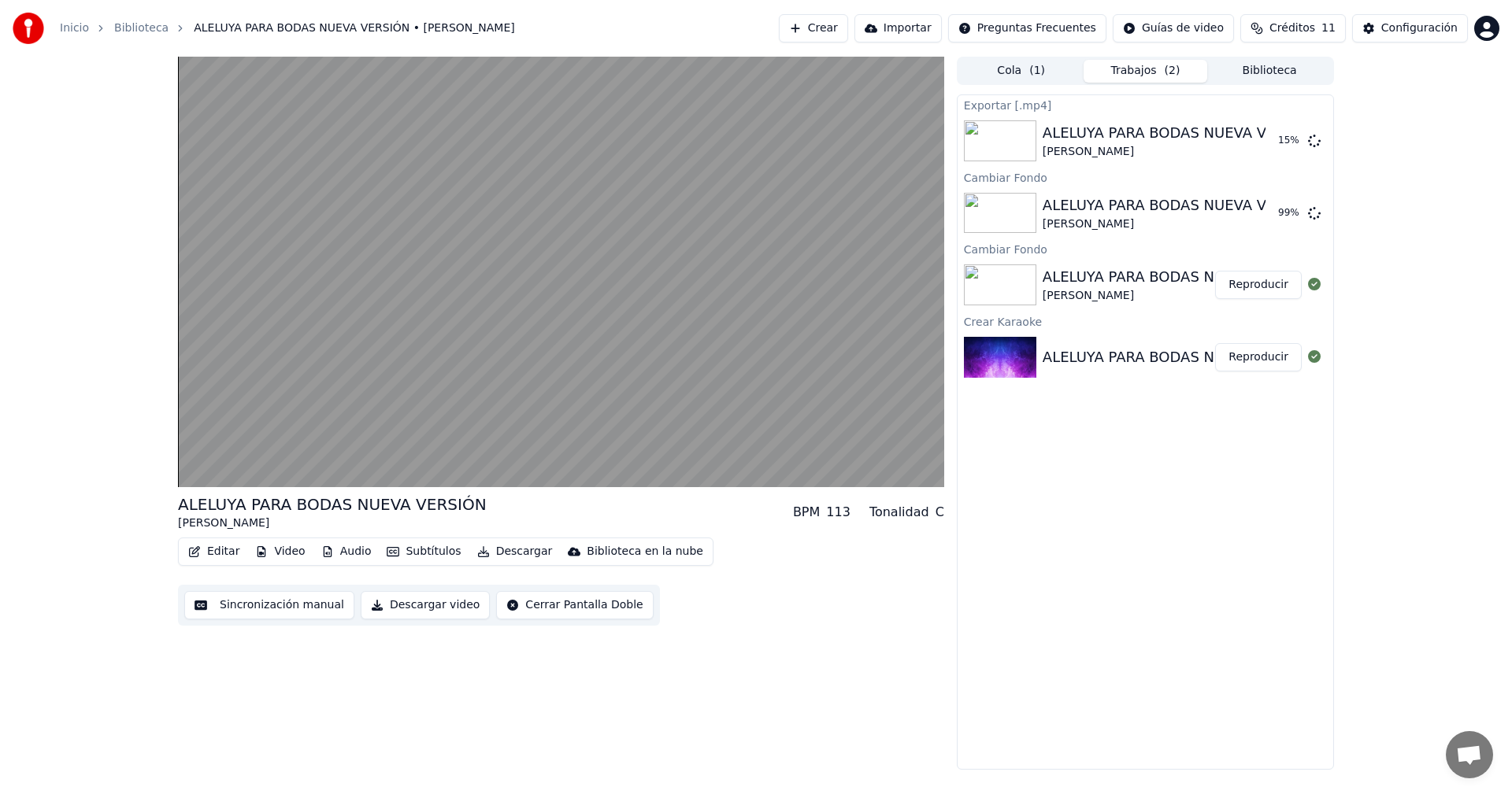
click at [401, 606] on button "Descargar video" at bounding box center [425, 605] width 129 height 28
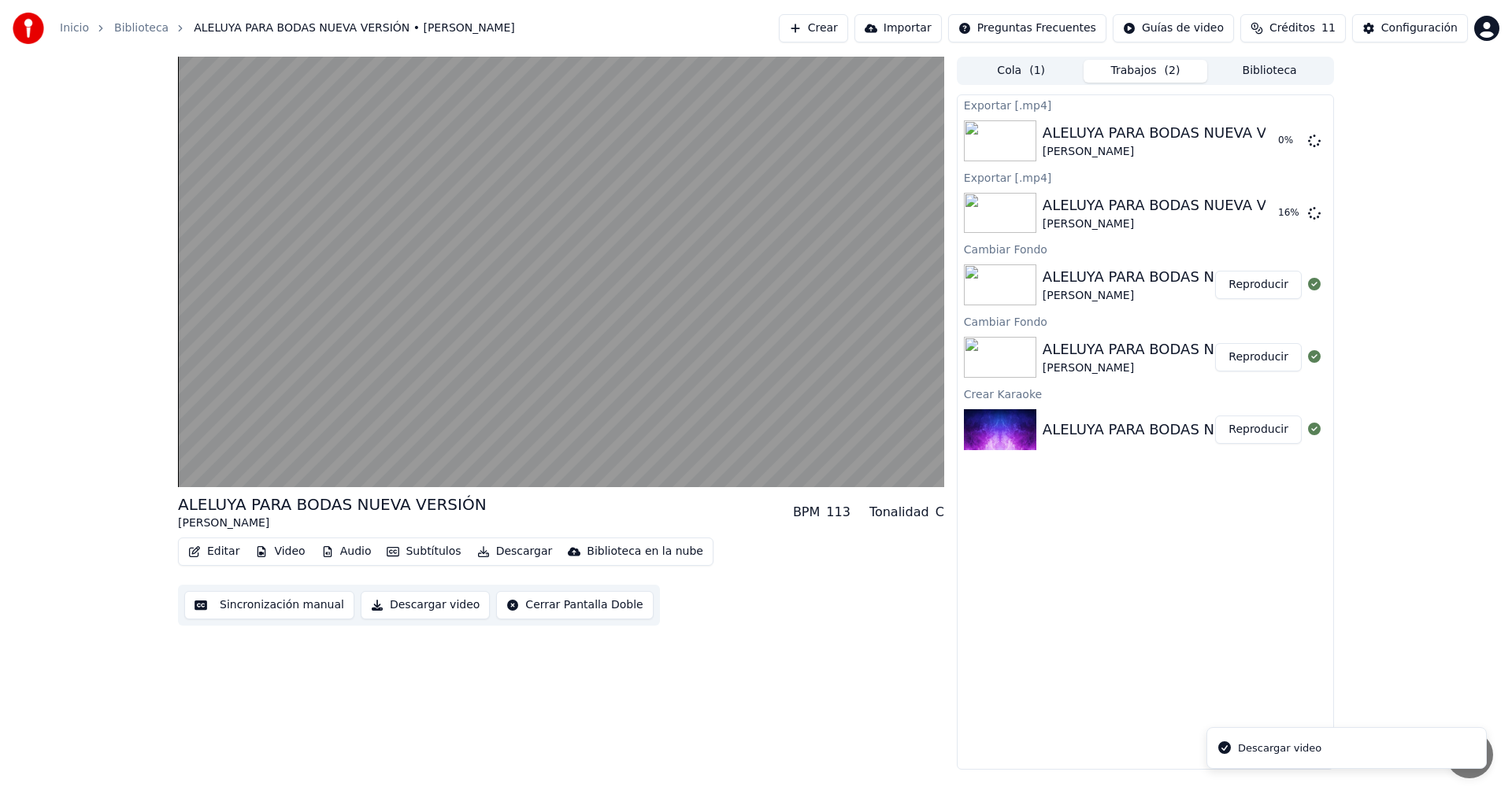
click at [1268, 754] on div "Descargar video" at bounding box center [1279, 748] width 83 height 15
click at [1312, 138] on icon at bounding box center [1314, 140] width 13 height 13
click at [1314, 144] on icon at bounding box center [1314, 140] width 13 height 13
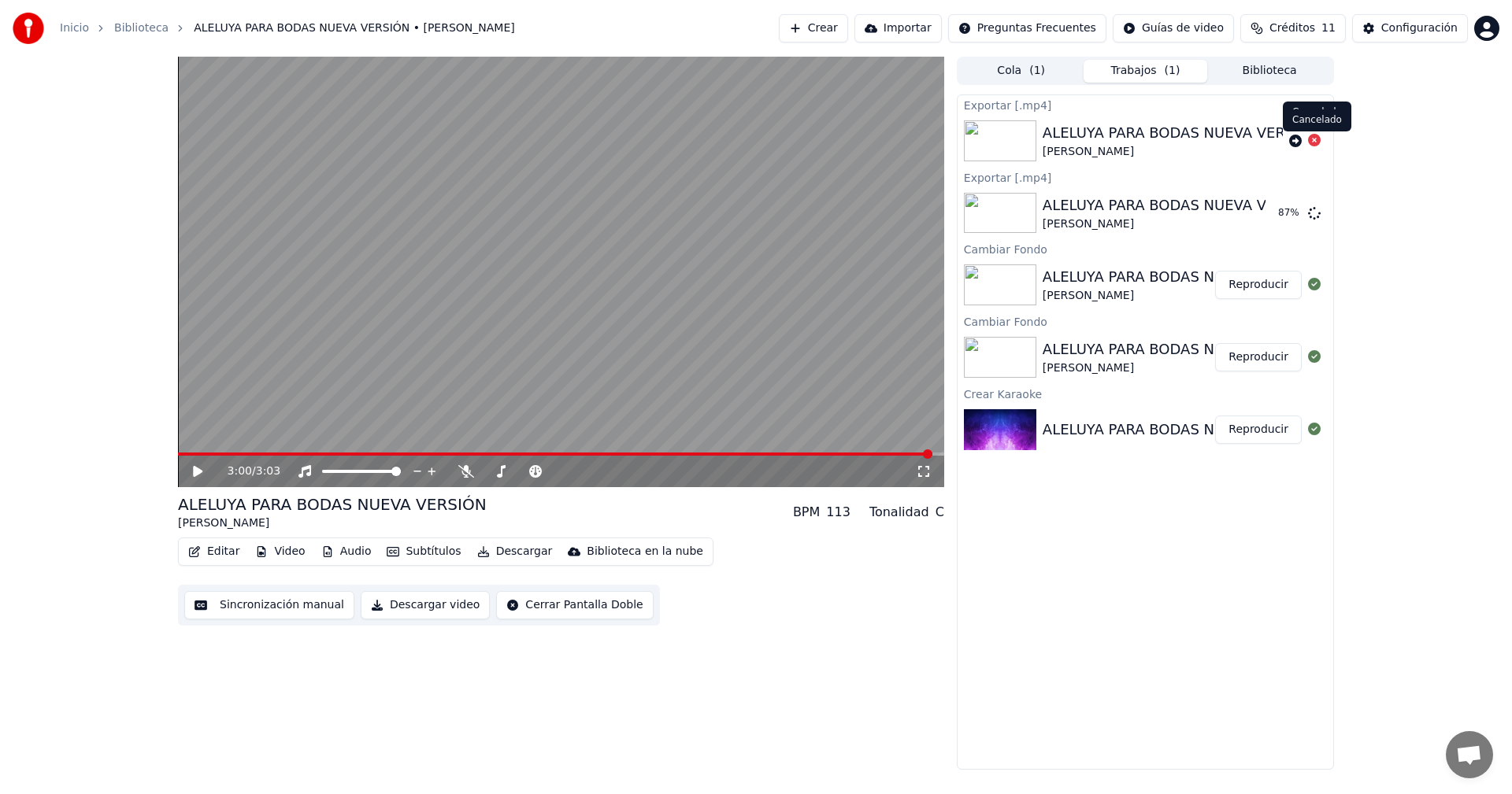
click at [199, 469] on icon at bounding box center [197, 471] width 9 height 11
click at [324, 369] on video at bounding box center [560, 272] width 766 height 431
